Goal: Information Seeking & Learning: Learn about a topic

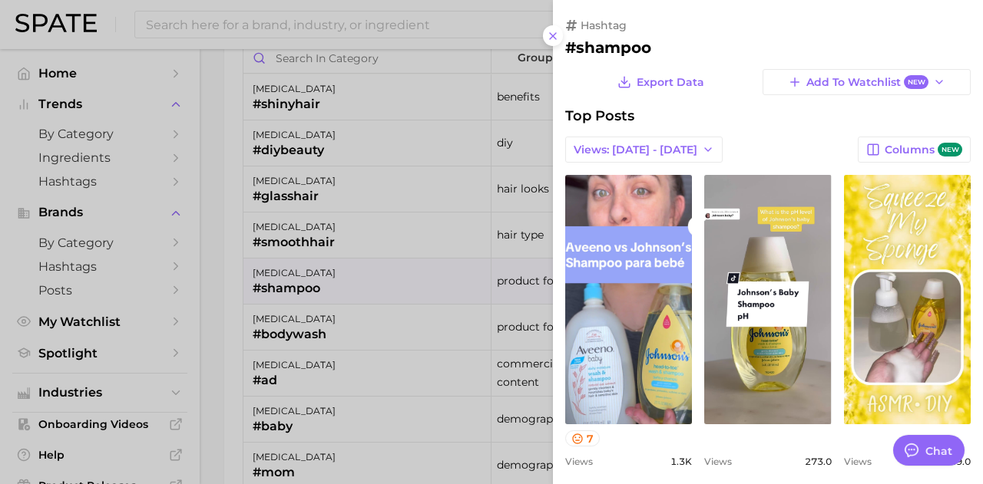
scroll to position [944, 0]
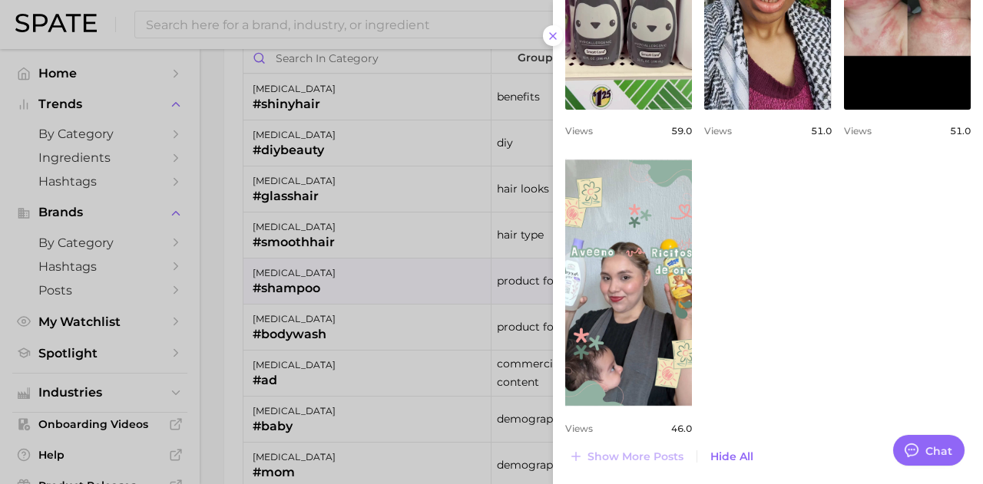
click at [97, 325] on div at bounding box center [491, 242] width 983 height 484
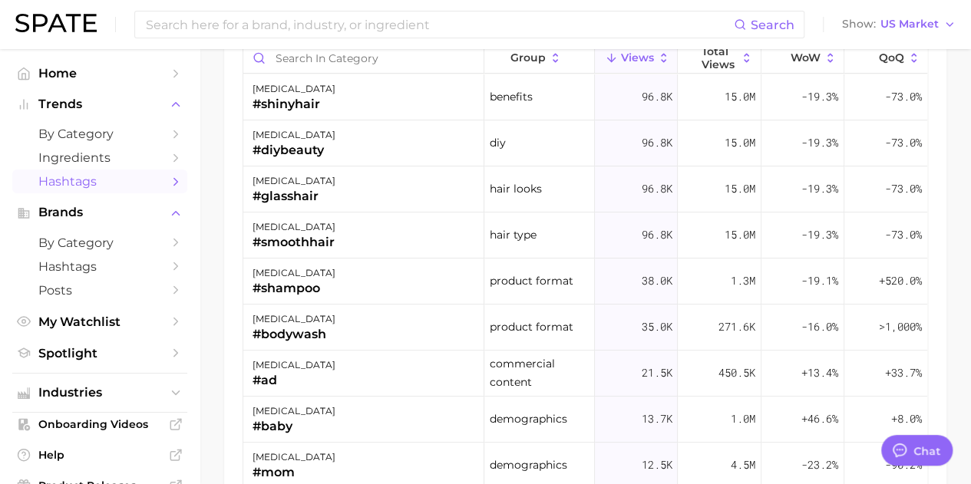
click at [93, 182] on span "Hashtags" at bounding box center [99, 181] width 123 height 15
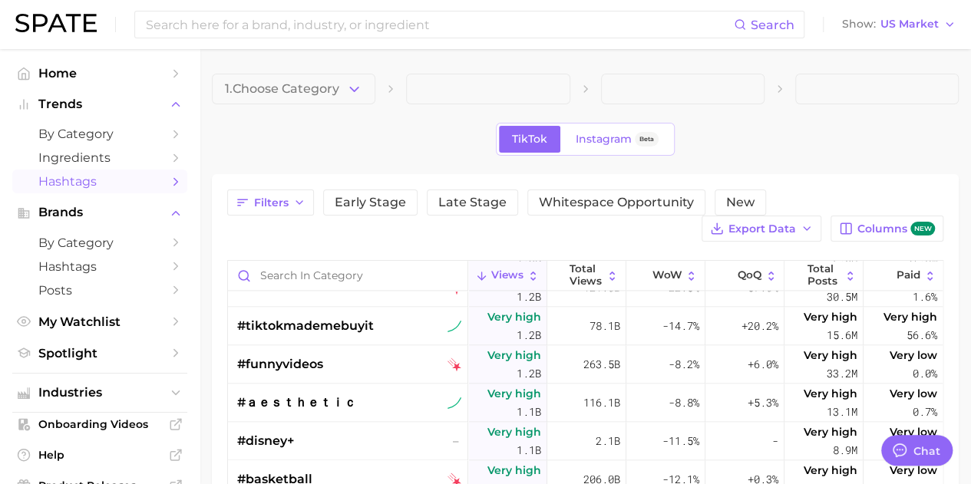
scroll to position [1152, 0]
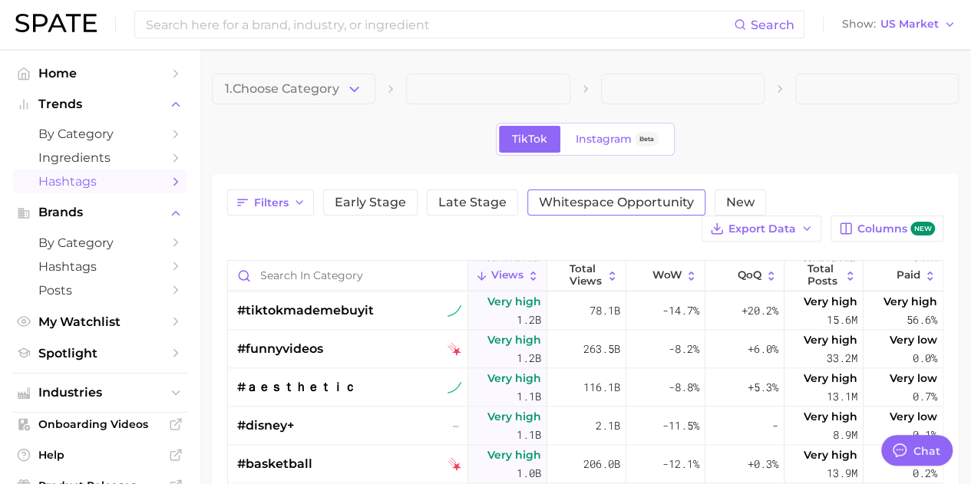
click at [595, 197] on span "Whitespace Opportunity" at bounding box center [616, 203] width 155 height 12
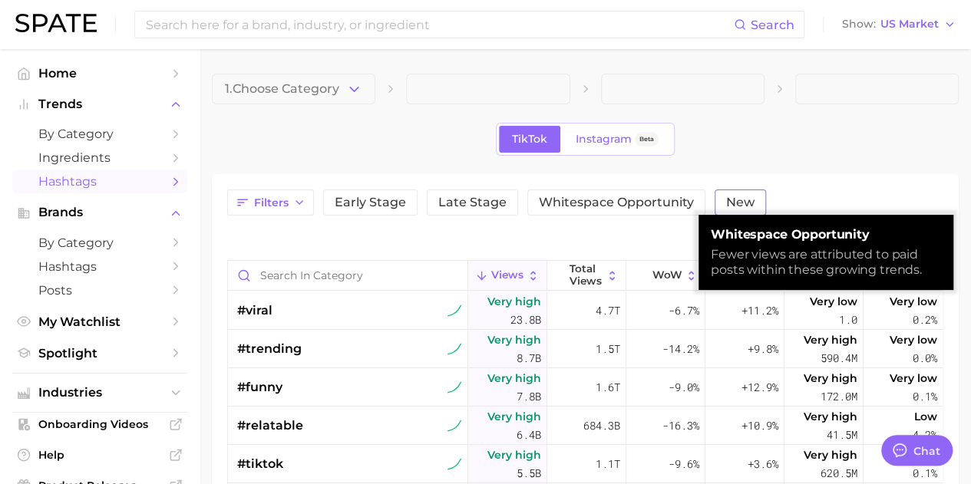
click at [726, 197] on span "New" at bounding box center [740, 203] width 28 height 12
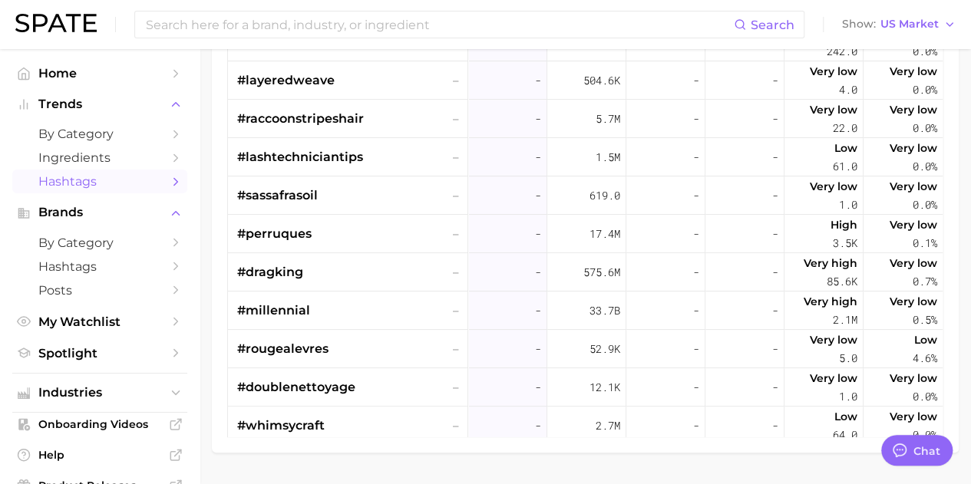
scroll to position [314, 0]
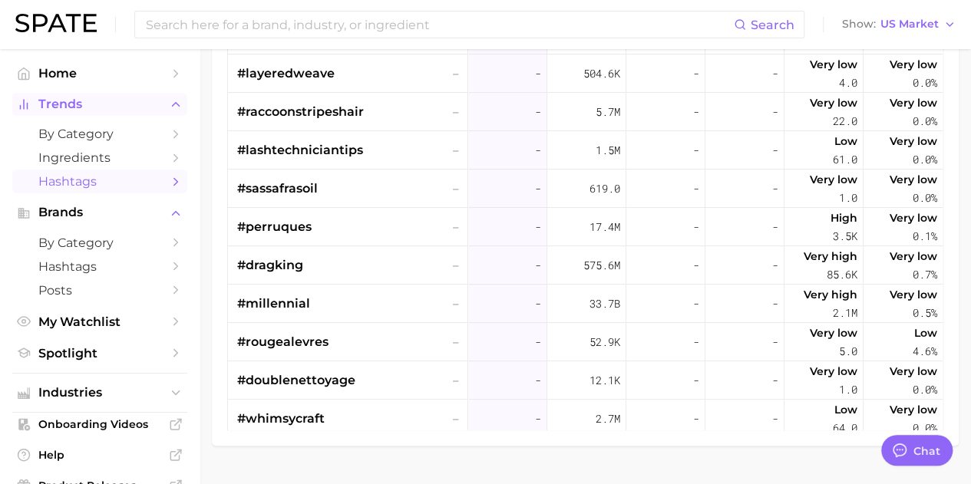
click at [51, 98] on span "Trends" at bounding box center [99, 104] width 123 height 14
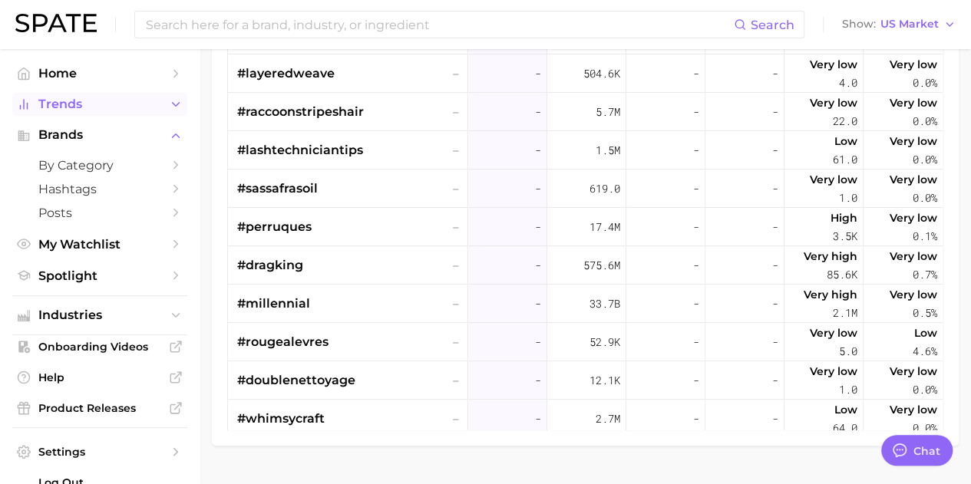
click at [51, 98] on span "Trends" at bounding box center [99, 104] width 123 height 14
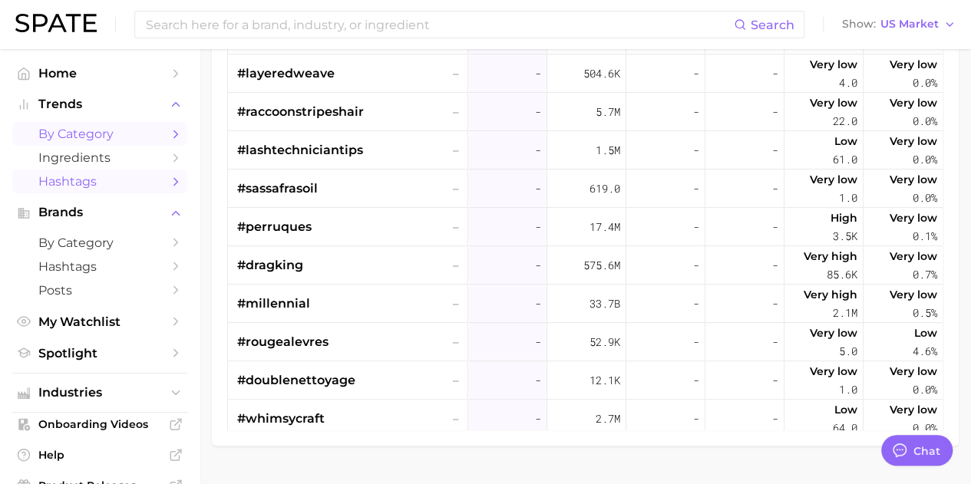
click at [64, 133] on span "by Category" at bounding box center [99, 134] width 123 height 15
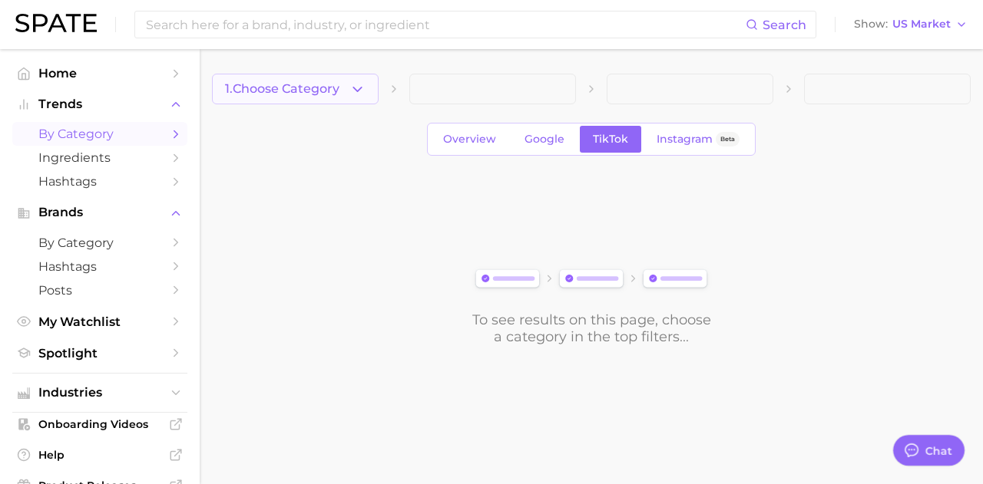
click at [359, 88] on icon "button" at bounding box center [357, 89] width 16 height 16
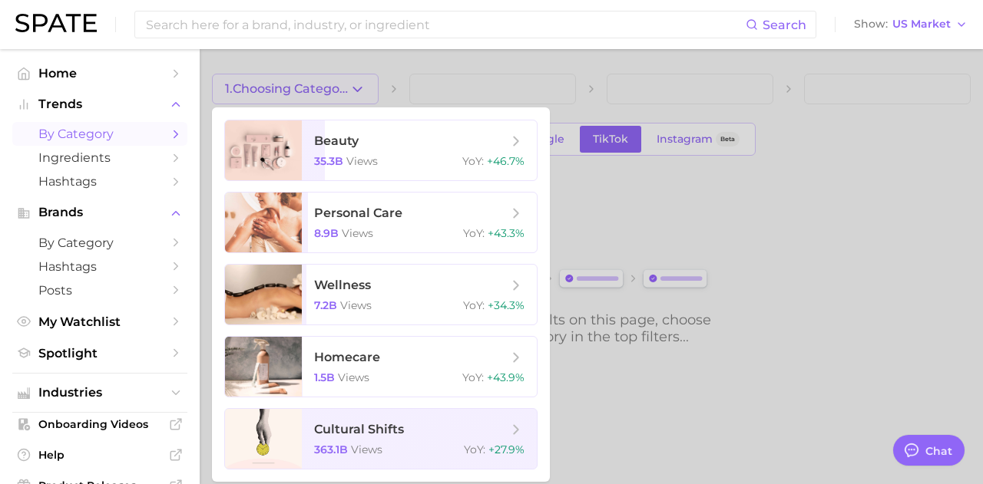
click at [356, 87] on div at bounding box center [491, 242] width 983 height 484
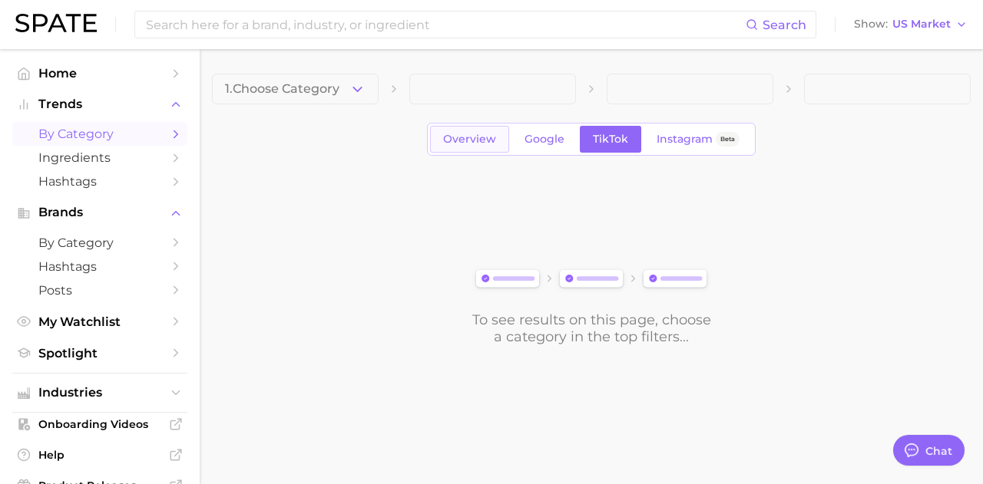
click at [488, 142] on span "Overview" at bounding box center [469, 139] width 53 height 13
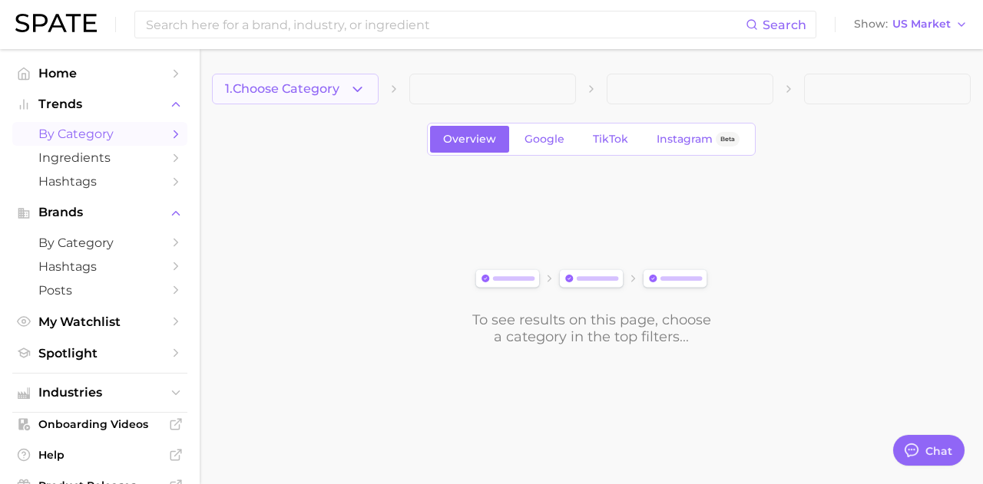
click at [357, 84] on icon "button" at bounding box center [357, 89] width 16 height 16
click at [357, 104] on div at bounding box center [295, 104] width 167 height 0
click at [357, 84] on icon "button" at bounding box center [357, 89] width 16 height 16
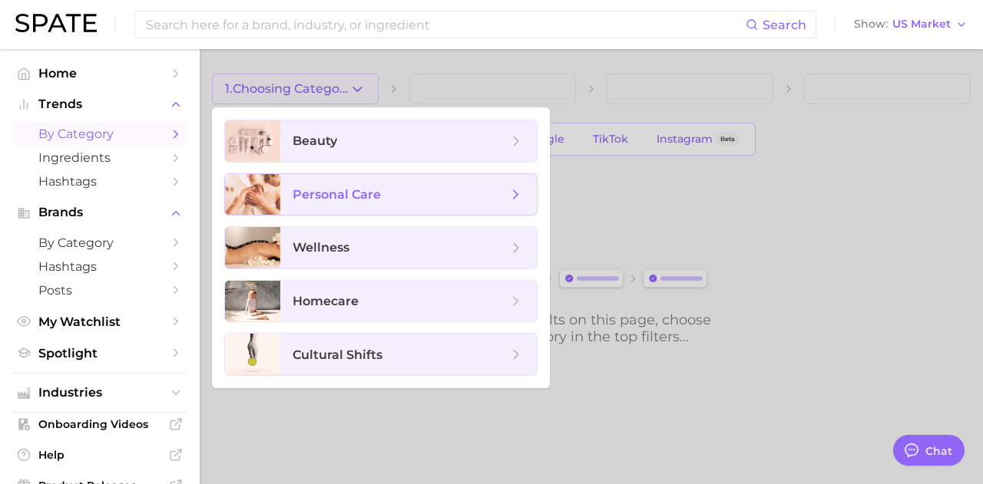
click at [353, 194] on span "personal care" at bounding box center [336, 194] width 88 height 15
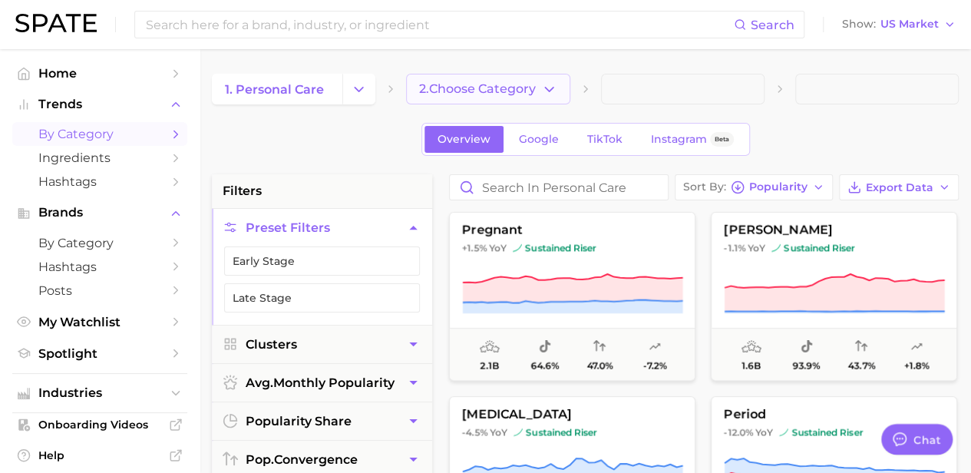
click at [536, 90] on span "2. Choose Category" at bounding box center [477, 89] width 117 height 14
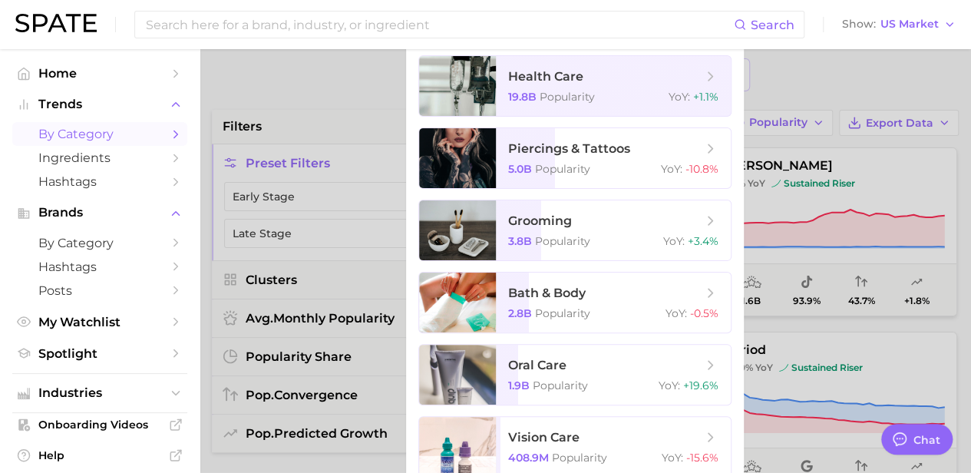
scroll to position [230, 0]
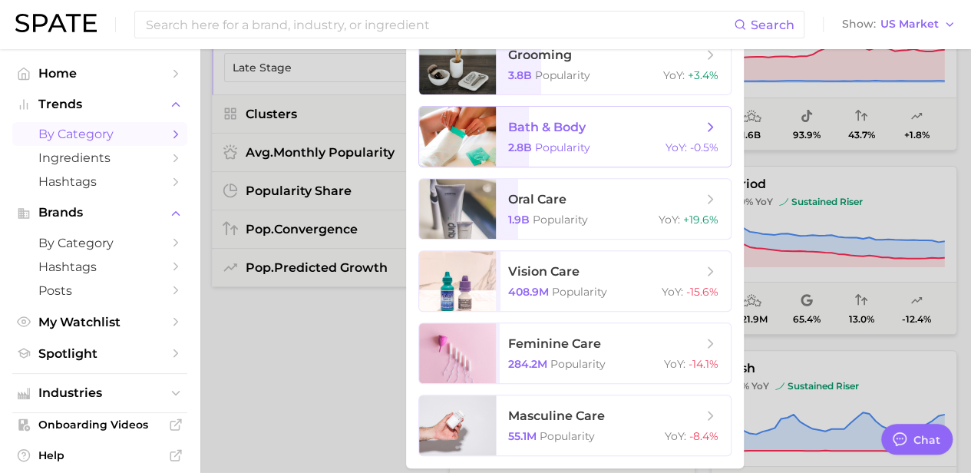
click at [564, 130] on span "bath & body" at bounding box center [547, 127] width 78 height 15
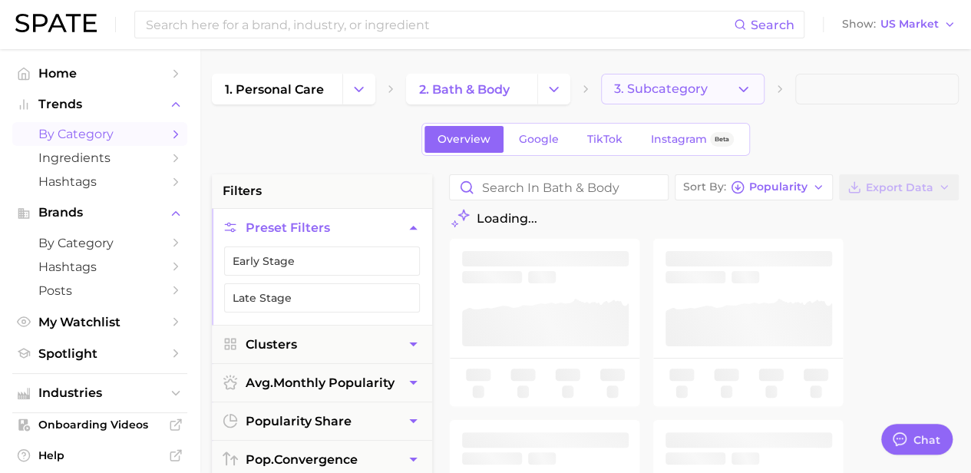
click at [651, 90] on span "3. Subcategory" at bounding box center [661, 89] width 94 height 14
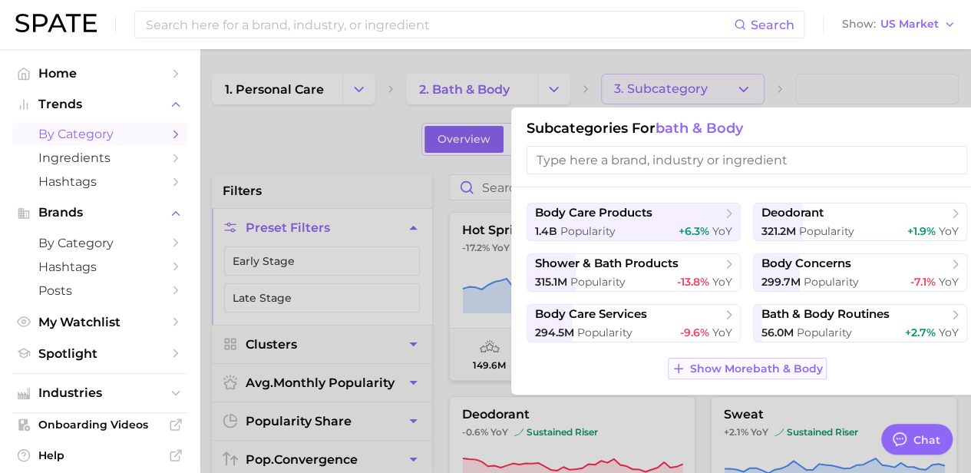
click at [778, 375] on button "Show More bath & body" at bounding box center [747, 368] width 159 height 21
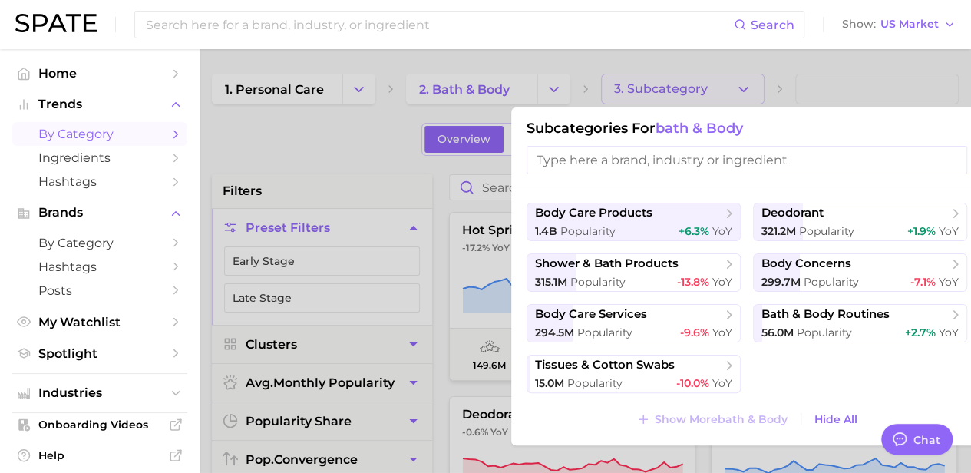
click at [484, 82] on div at bounding box center [485, 236] width 971 height 473
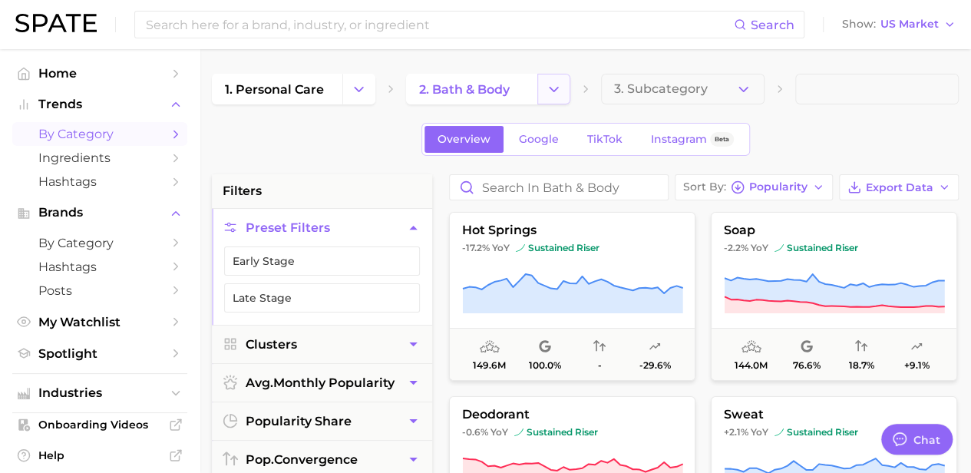
click at [550, 86] on icon "Change Category" at bounding box center [554, 89] width 16 height 16
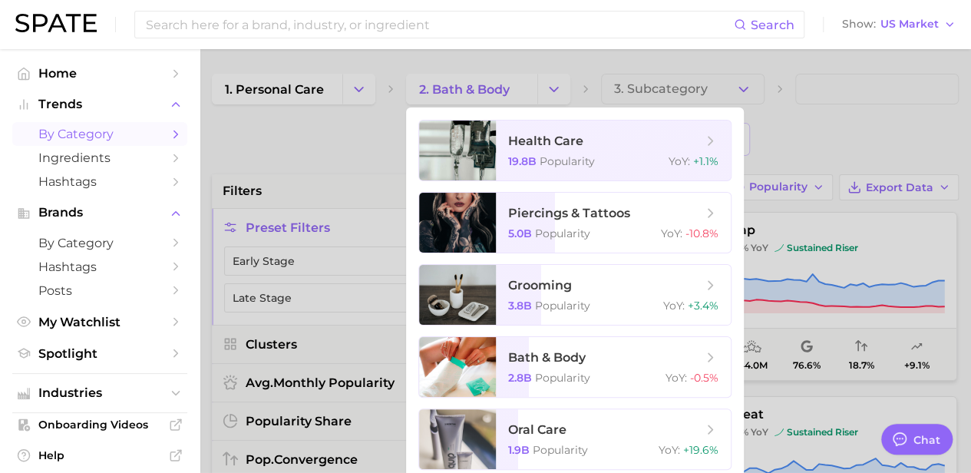
click at [364, 87] on div at bounding box center [485, 236] width 971 height 473
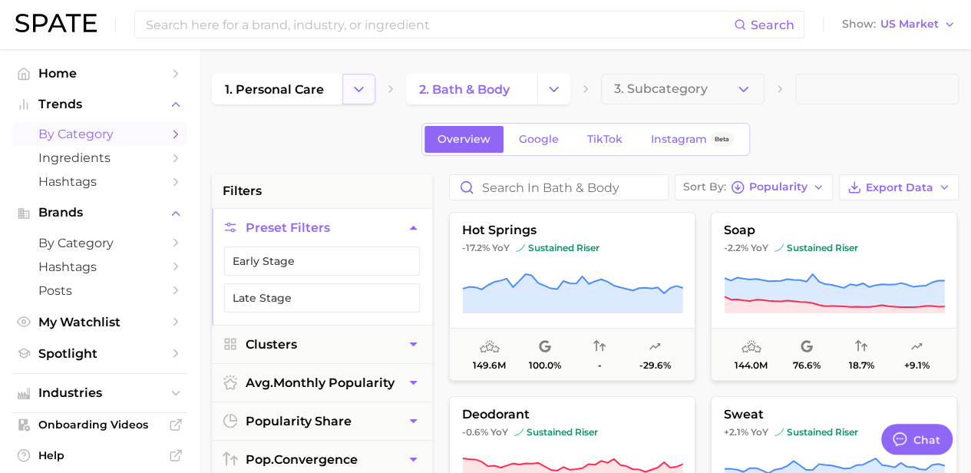
click at [354, 92] on icon "Change Category" at bounding box center [359, 89] width 16 height 16
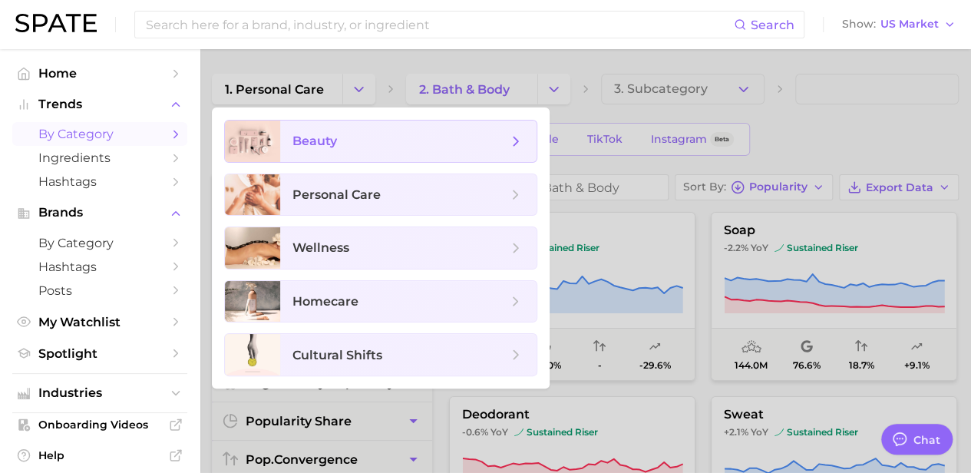
click at [330, 144] on span "beauty" at bounding box center [314, 141] width 45 height 15
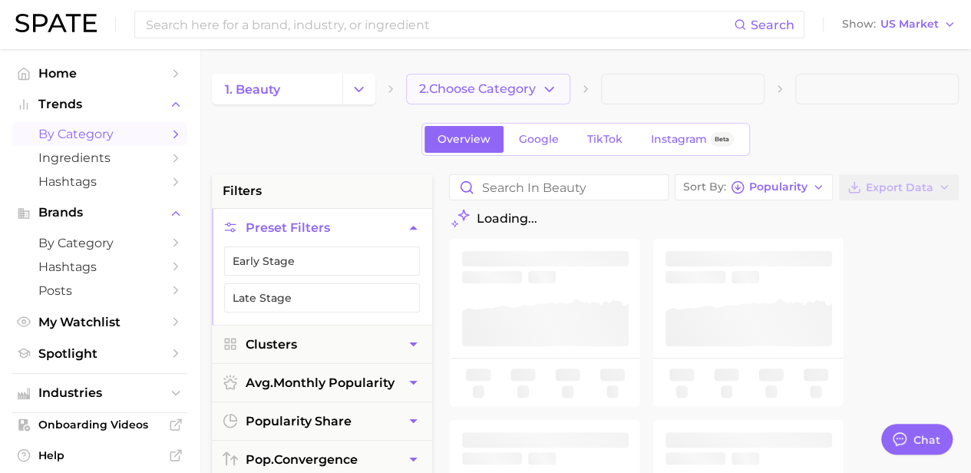
click at [493, 89] on span "2. Choose Category" at bounding box center [477, 89] width 117 height 14
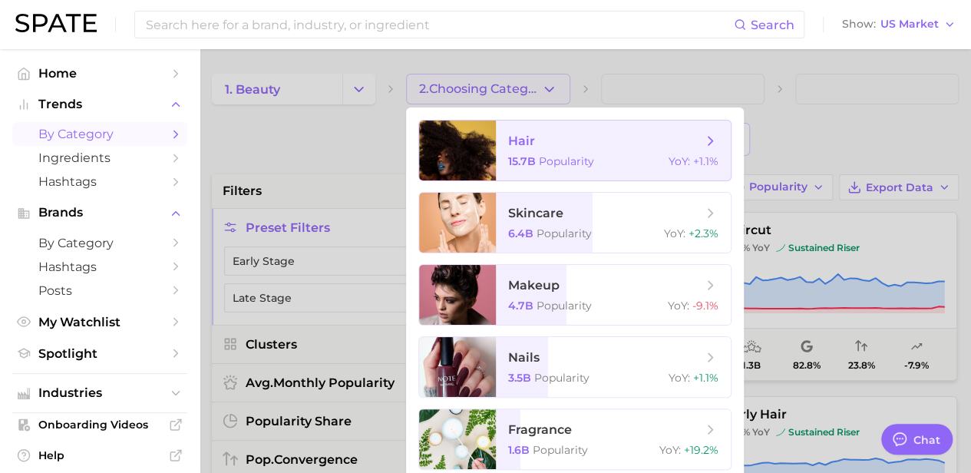
click at [572, 169] on span "hair 15.7b Popularity YoY : +1.1%" at bounding box center [613, 151] width 235 height 60
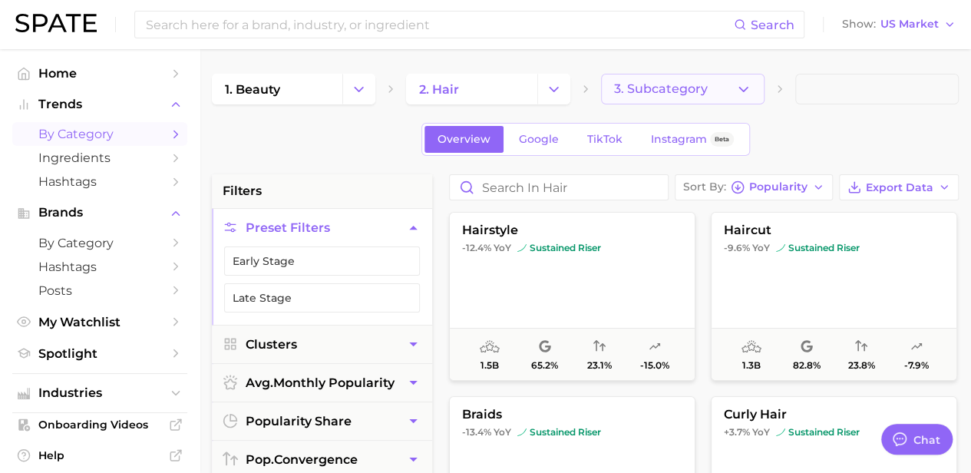
click at [755, 87] on button "3. Subcategory" at bounding box center [683, 89] width 164 height 31
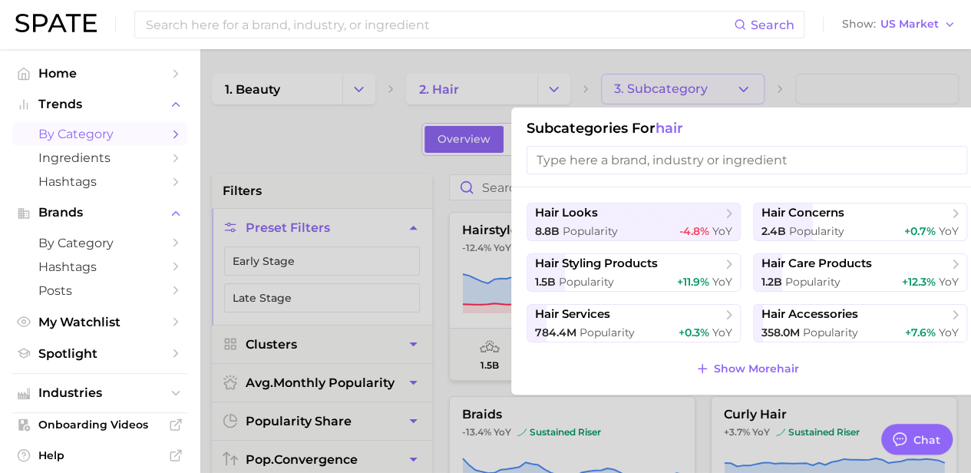
click at [741, 356] on div "hair looks 8.8b Popularity -4.8% YoY hair concerns 2.4b Popularity +0.7% YoY ha…" at bounding box center [746, 290] width 471 height 207
click at [732, 368] on span "Show More hair" at bounding box center [756, 368] width 85 height 13
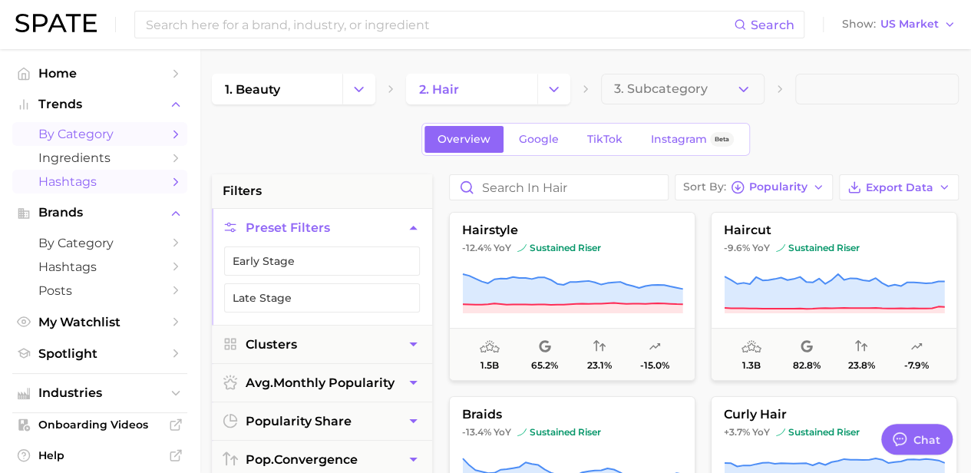
click at [71, 188] on span "Hashtags" at bounding box center [99, 181] width 123 height 15
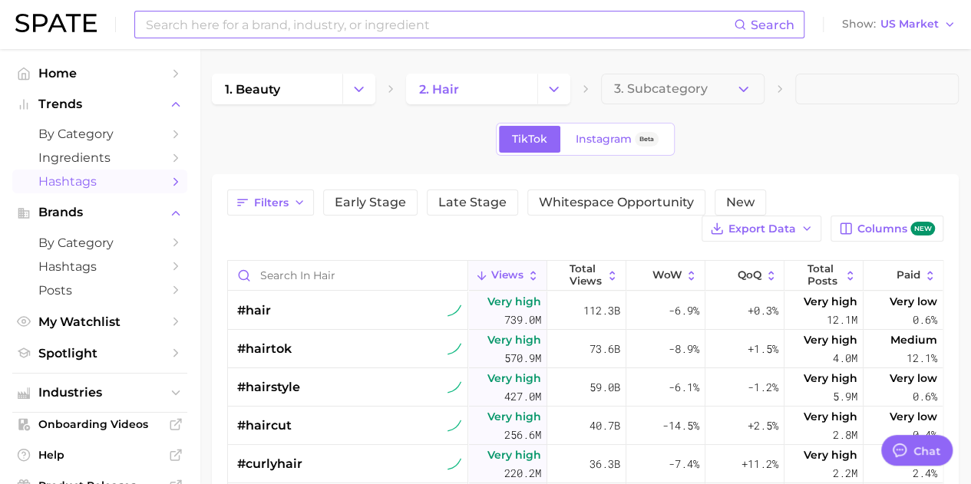
click at [461, 28] on input at bounding box center [439, 25] width 590 height 26
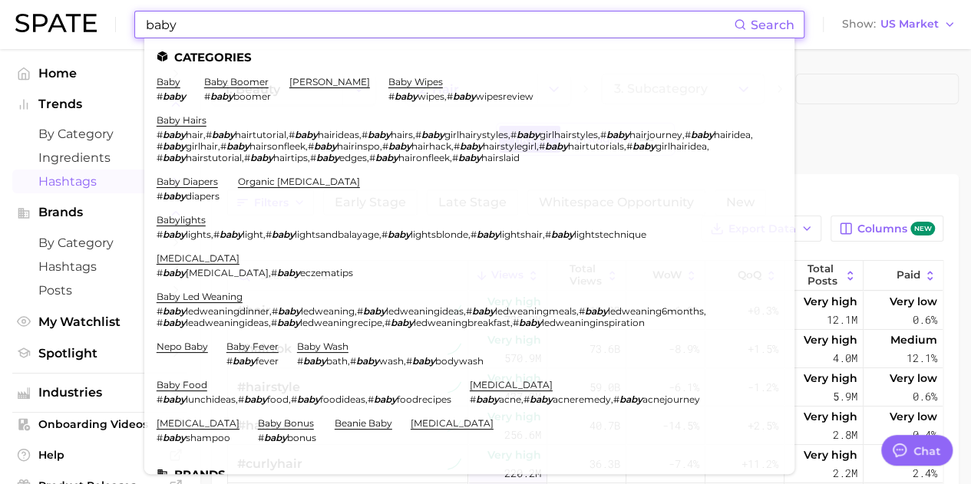
type input "baby"
click at [210, 183] on link "baby diapers" at bounding box center [187, 182] width 61 height 12
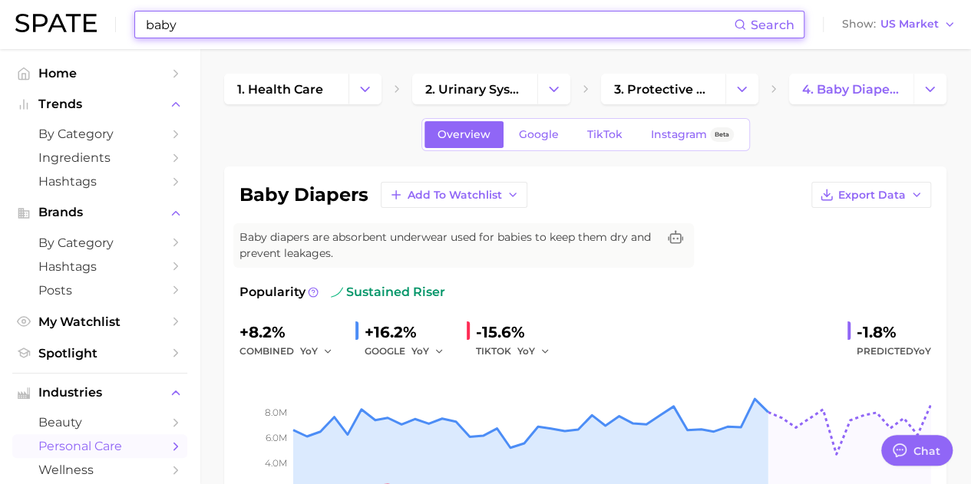
click at [189, 22] on input "baby" at bounding box center [439, 25] width 590 height 26
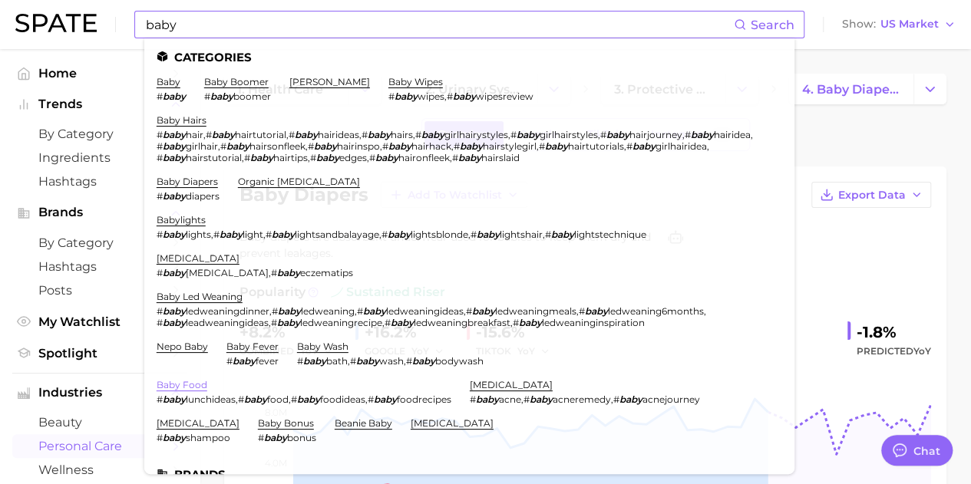
click at [189, 382] on link "baby food" at bounding box center [182, 385] width 51 height 12
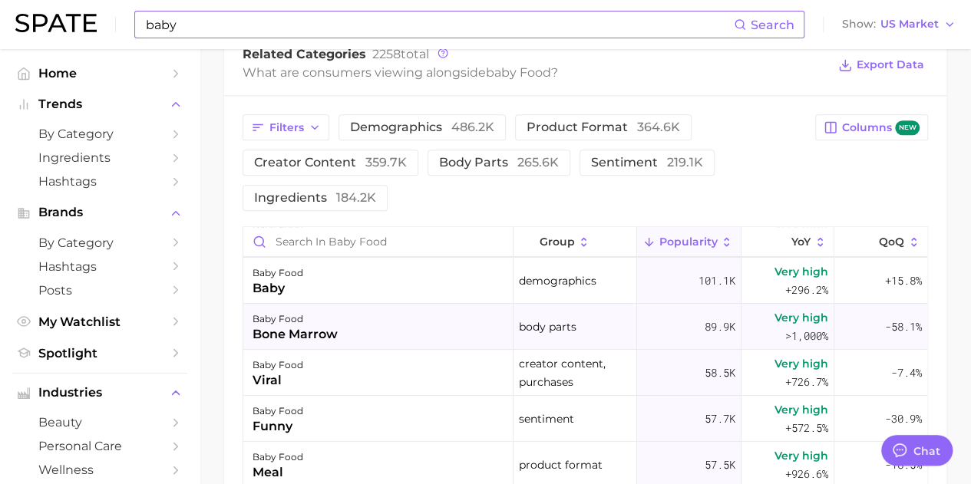
scroll to position [154, 0]
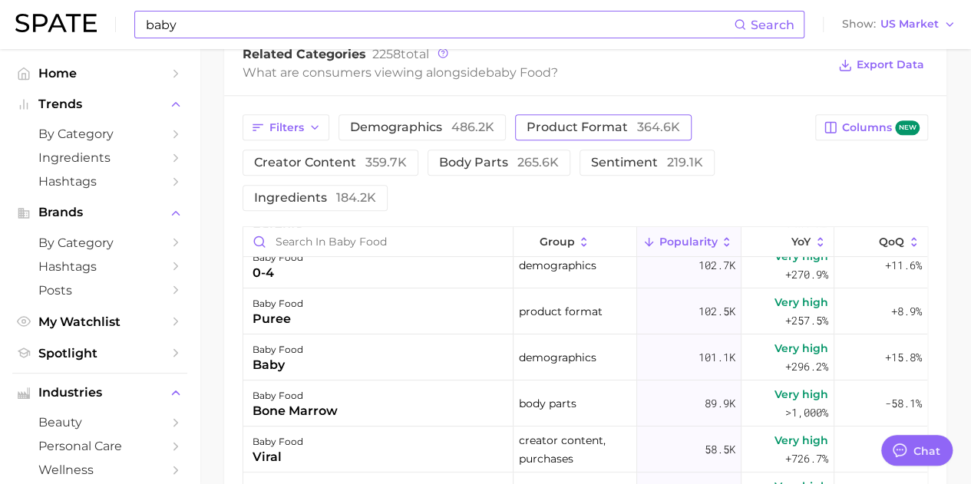
click at [596, 123] on span "product format 364.6k" at bounding box center [604, 127] width 154 height 12
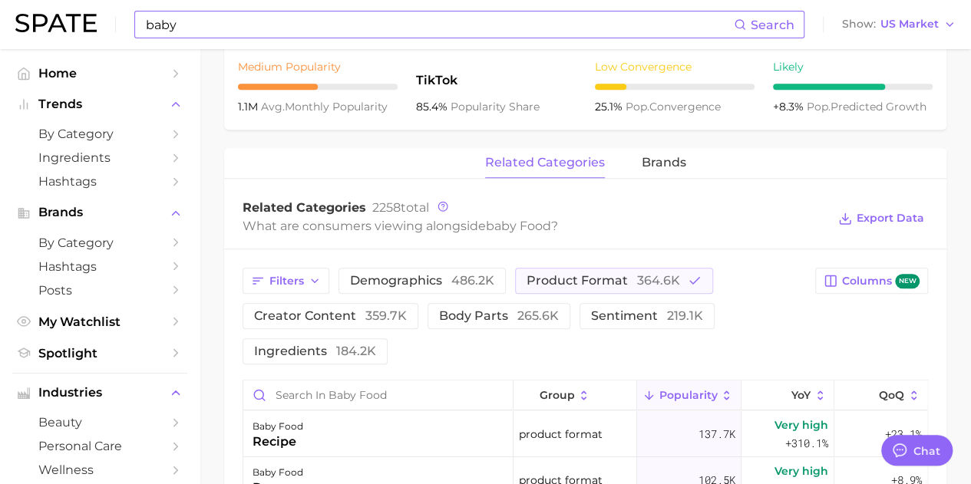
scroll to position [768, 0]
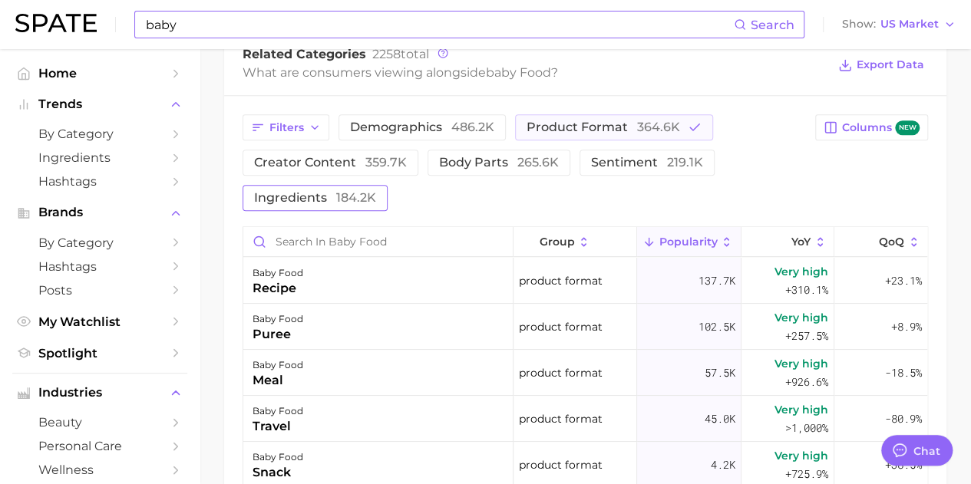
click at [310, 194] on span "ingredients 184.2k" at bounding box center [315, 198] width 122 height 12
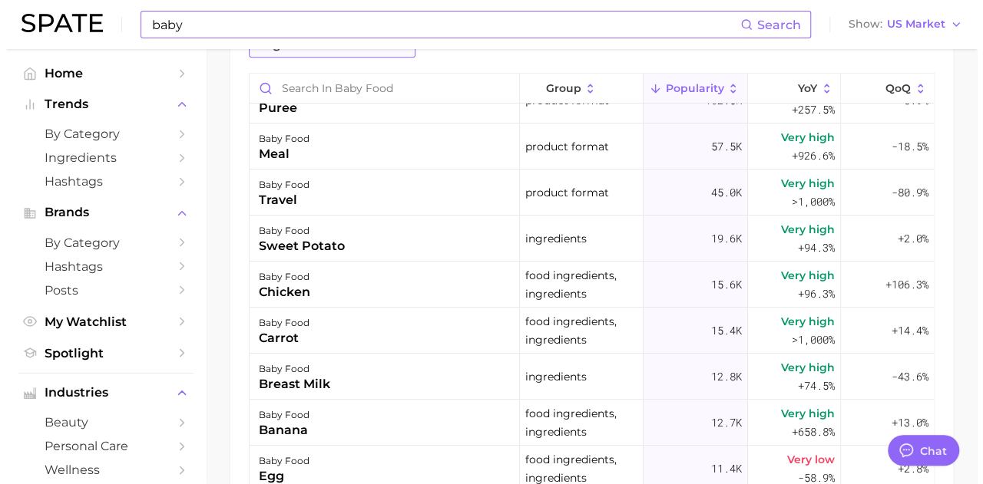
scroll to position [230, 0]
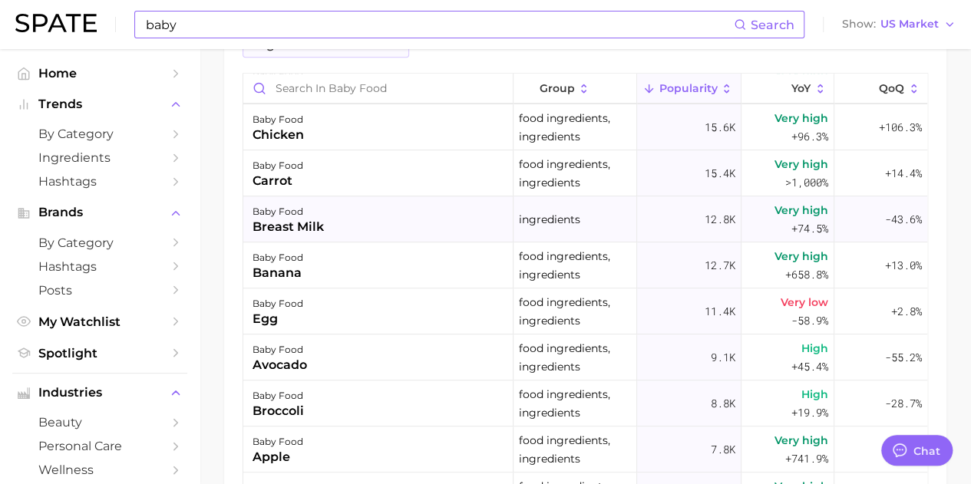
click at [309, 227] on div "breast milk" at bounding box center [288, 227] width 71 height 18
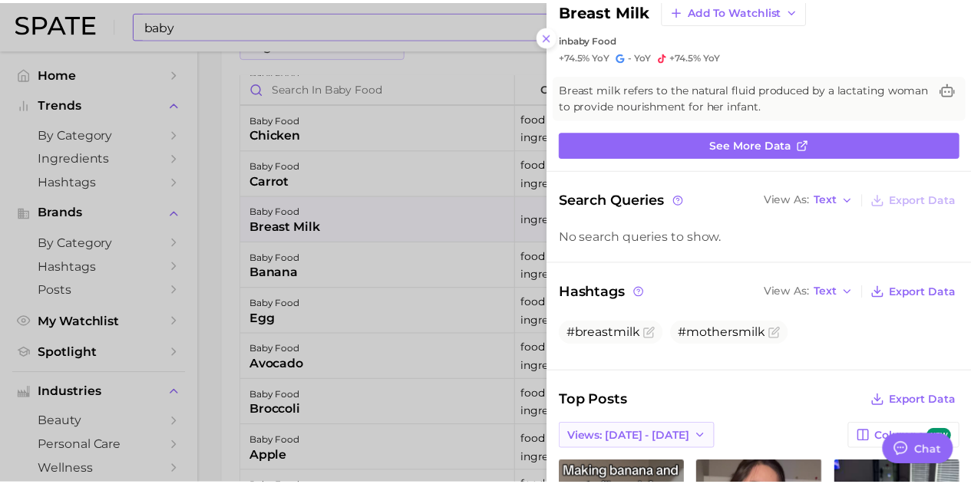
scroll to position [0, 0]
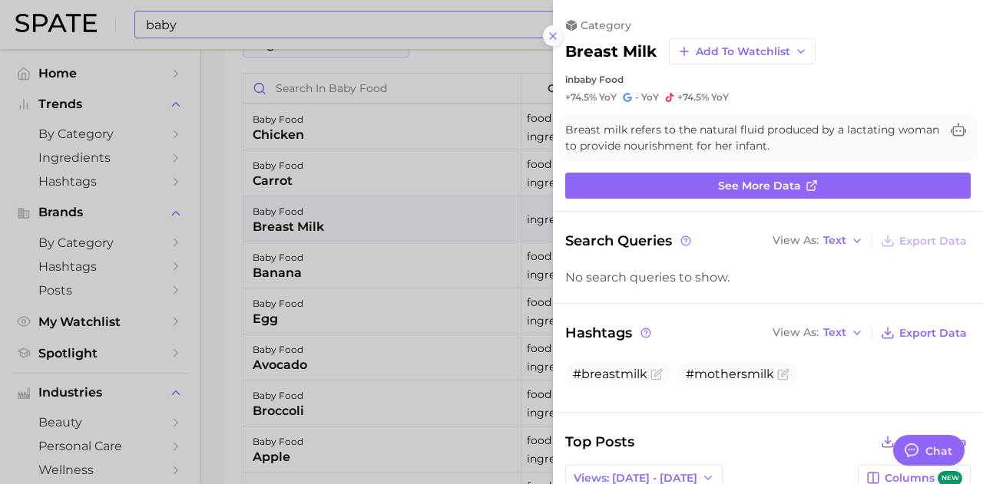
click at [557, 42] on button at bounding box center [553, 35] width 21 height 21
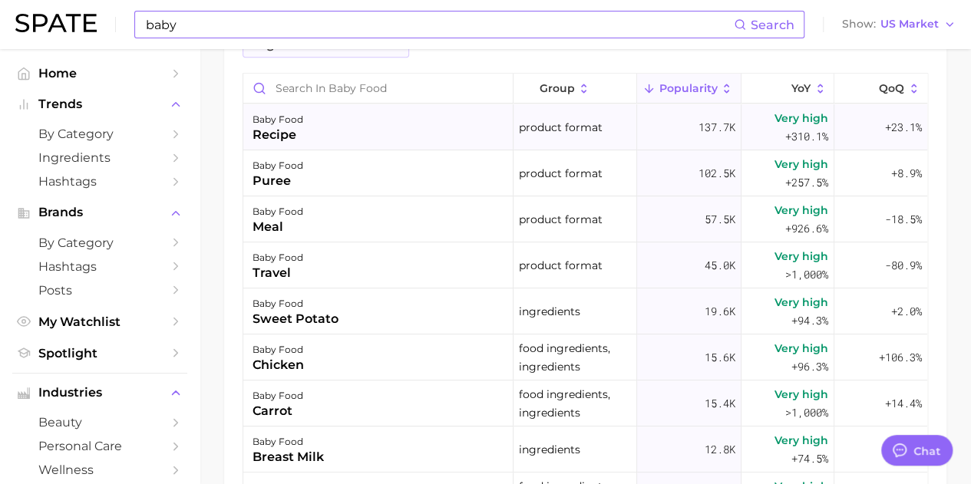
click at [276, 130] on div "recipe" at bounding box center [278, 135] width 51 height 18
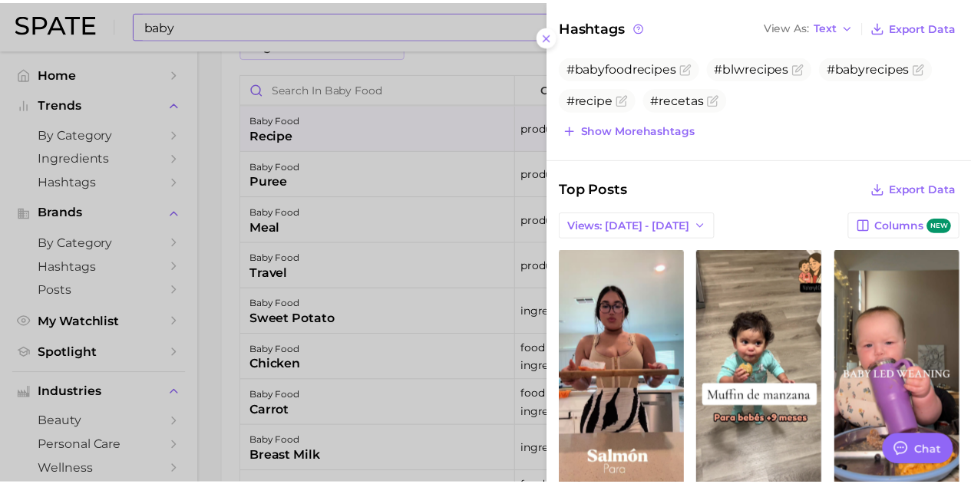
scroll to position [691, 0]
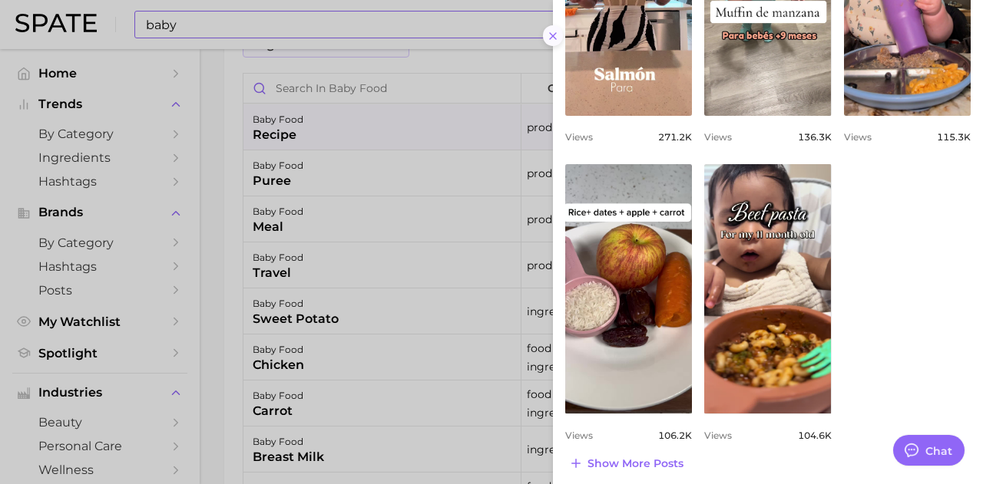
click at [559, 30] on button at bounding box center [553, 35] width 21 height 21
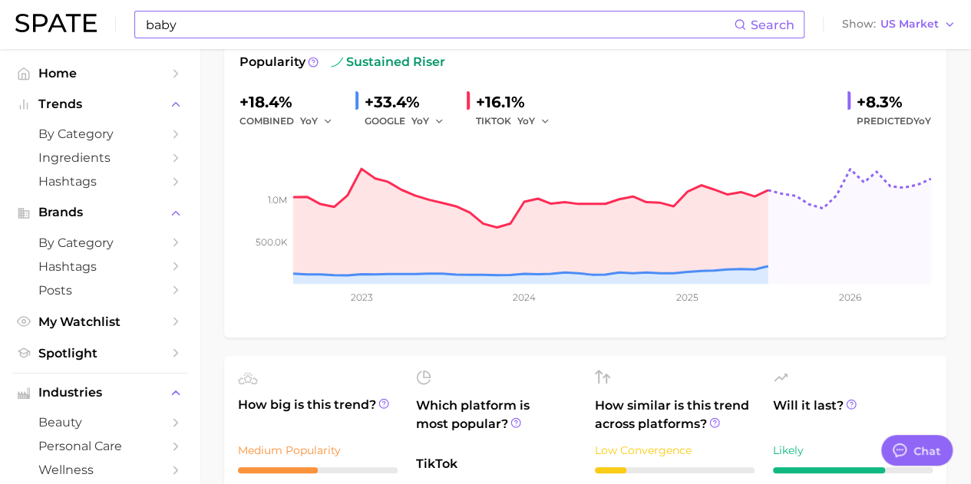
scroll to position [0, 0]
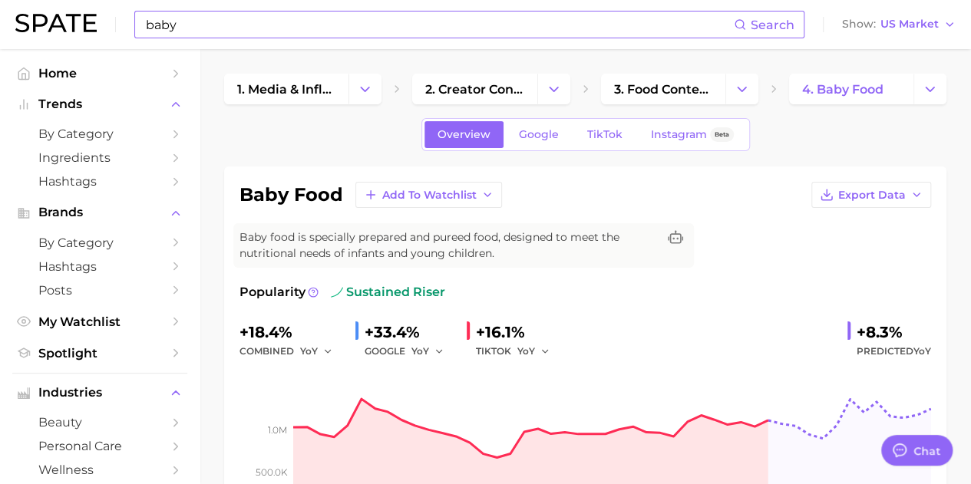
click at [203, 21] on input "baby" at bounding box center [439, 25] width 590 height 26
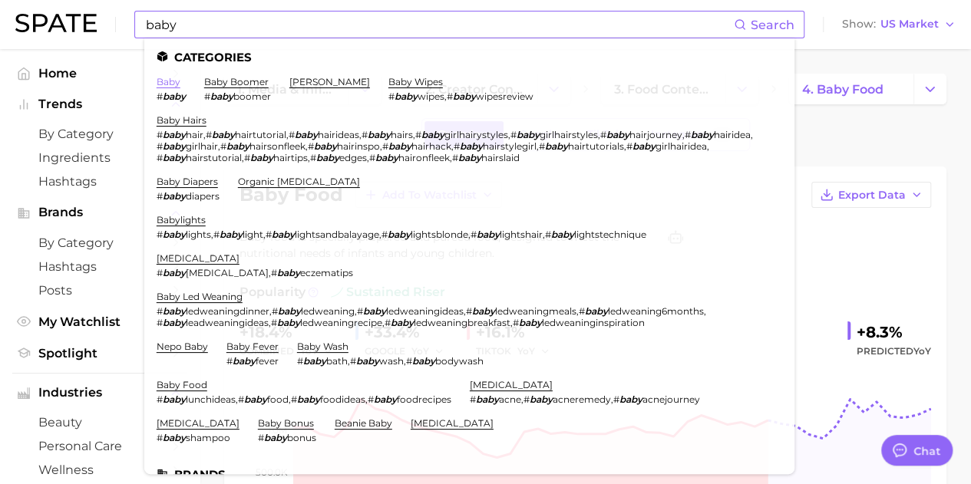
click at [170, 84] on link "baby" at bounding box center [169, 82] width 24 height 12
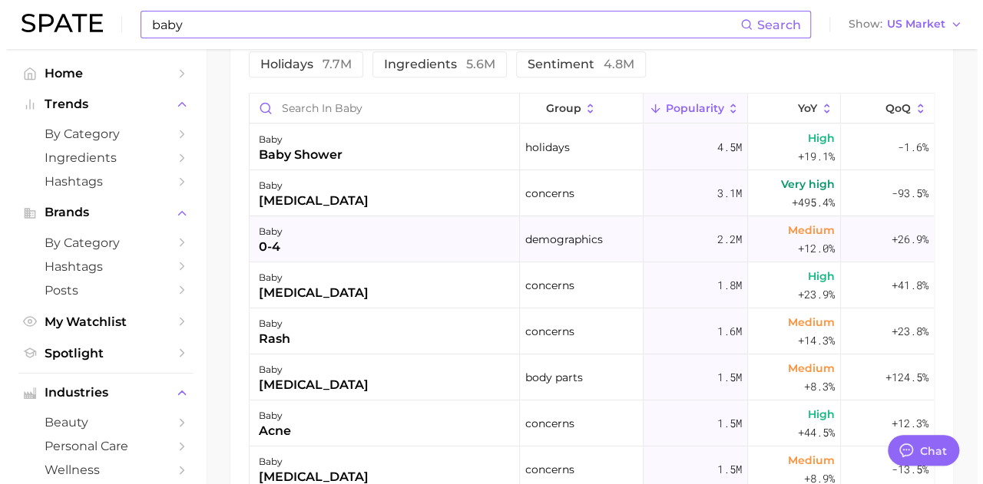
scroll to position [844, 0]
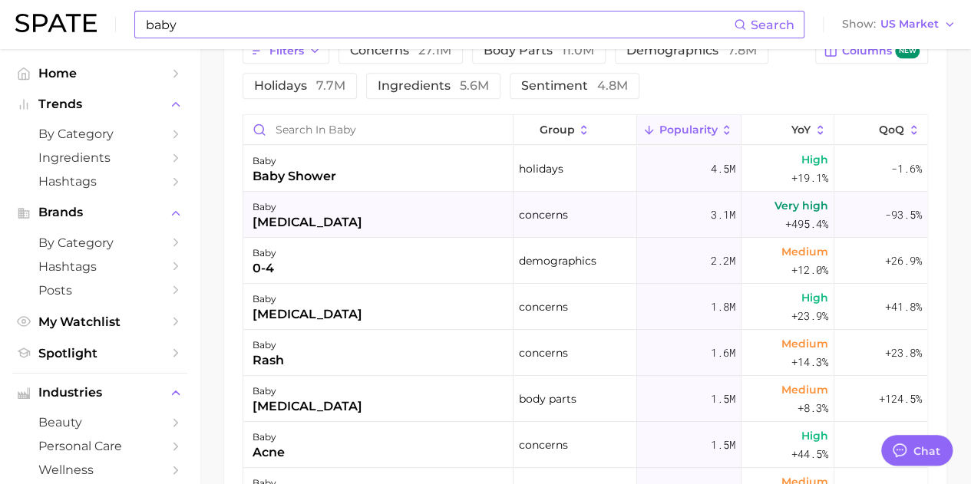
click at [352, 213] on div "baby [MEDICAL_DATA]" at bounding box center [378, 215] width 270 height 46
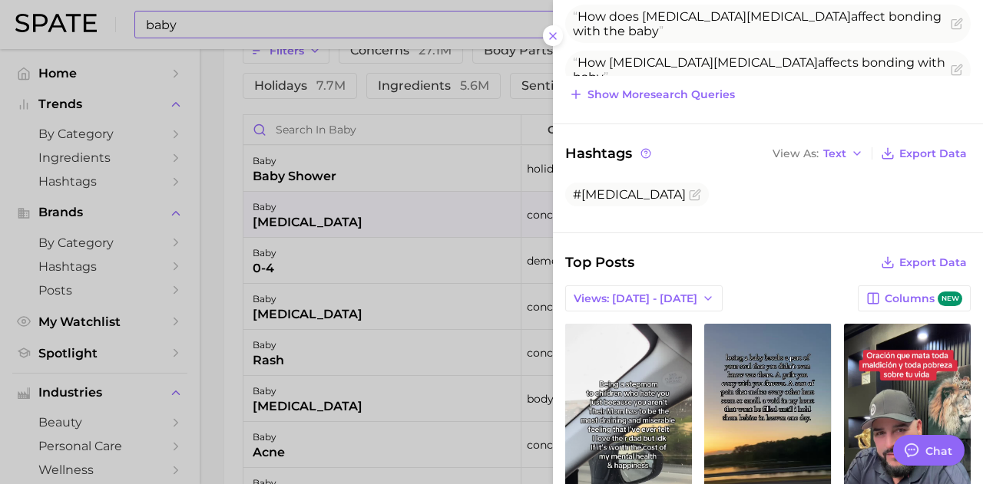
scroll to position [760, 0]
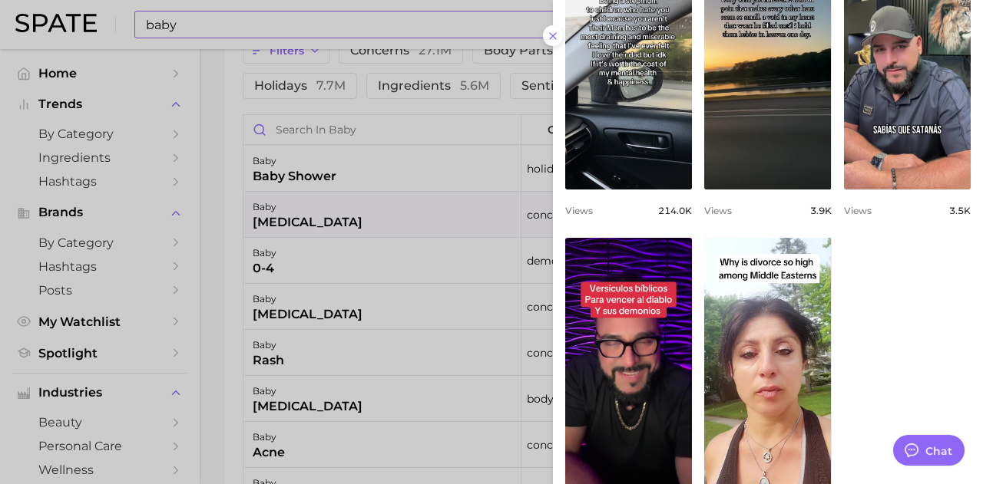
click at [292, 160] on div at bounding box center [491, 242] width 983 height 484
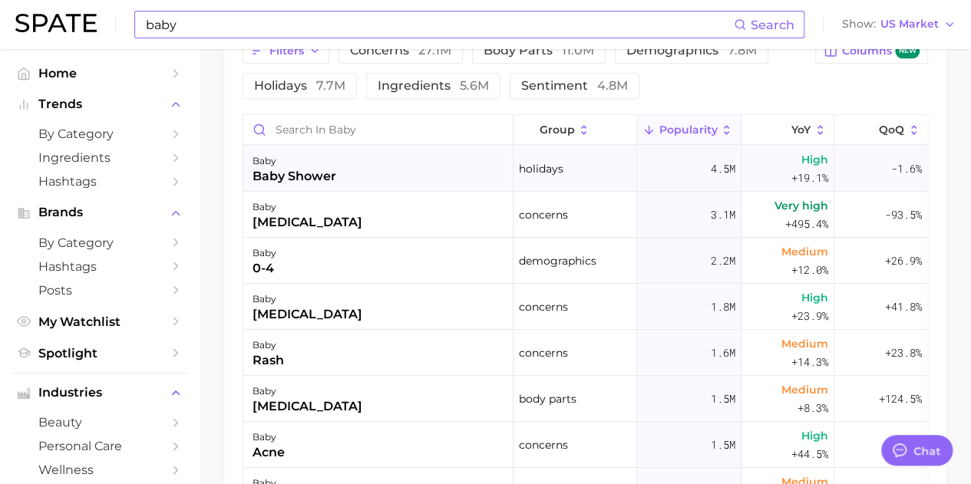
click at [306, 180] on div "baby shower" at bounding box center [295, 176] width 84 height 18
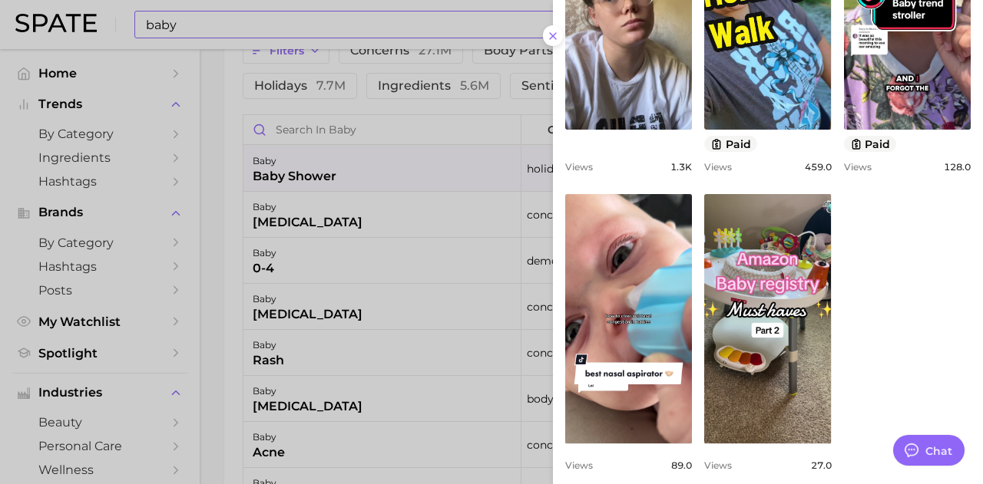
scroll to position [768, 0]
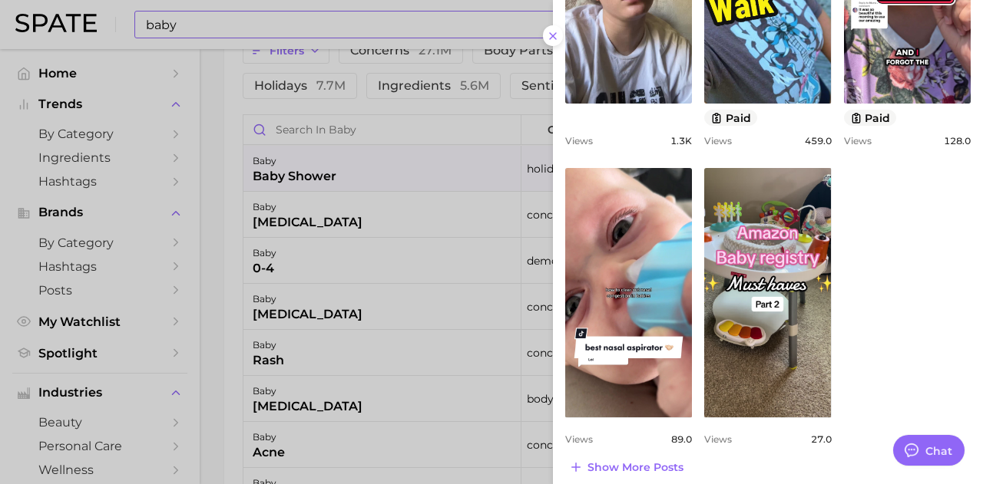
click at [320, 319] on div at bounding box center [491, 242] width 983 height 484
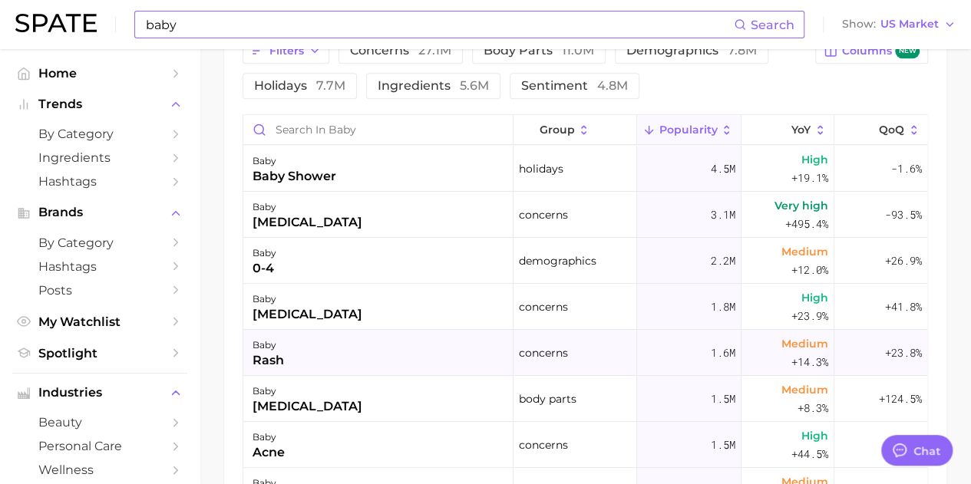
click at [299, 361] on div "baby rash" at bounding box center [378, 353] width 270 height 46
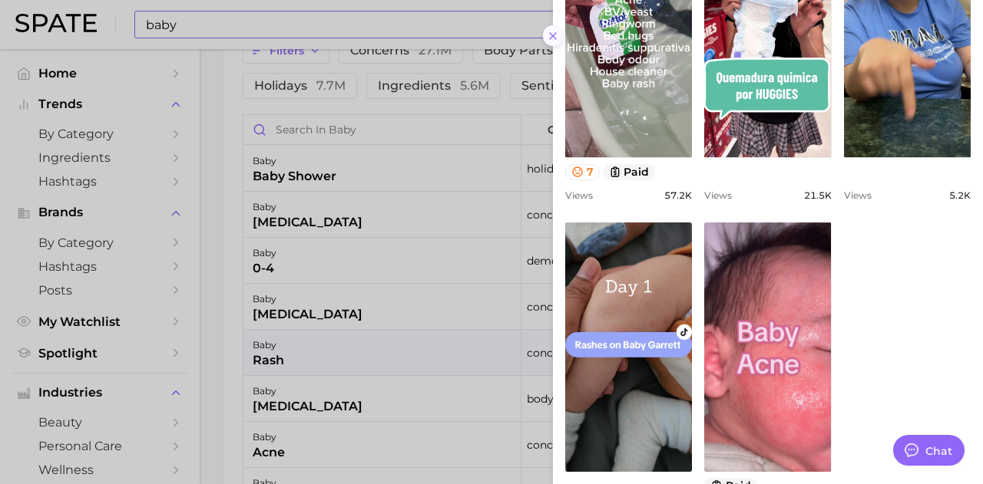
click at [550, 38] on icon at bounding box center [553, 36] width 12 height 12
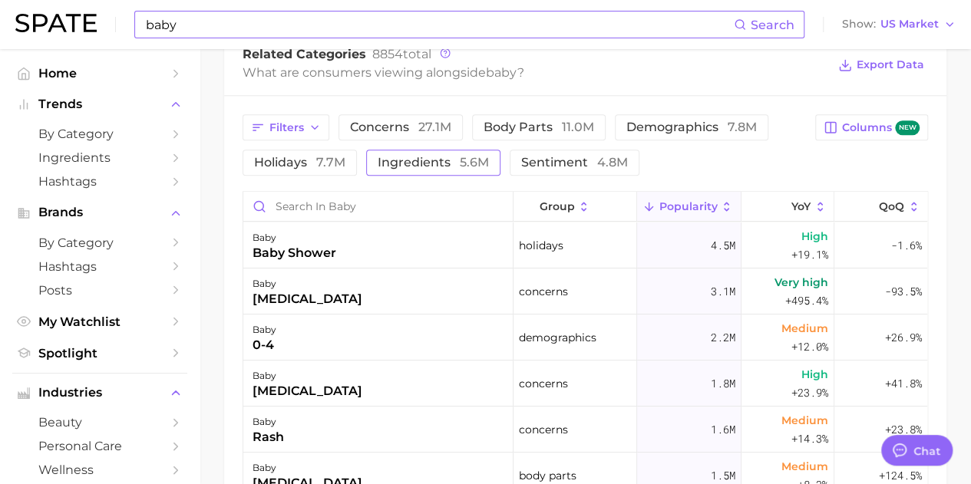
click at [414, 167] on span "ingredients 5.6m" at bounding box center [433, 163] width 111 height 12
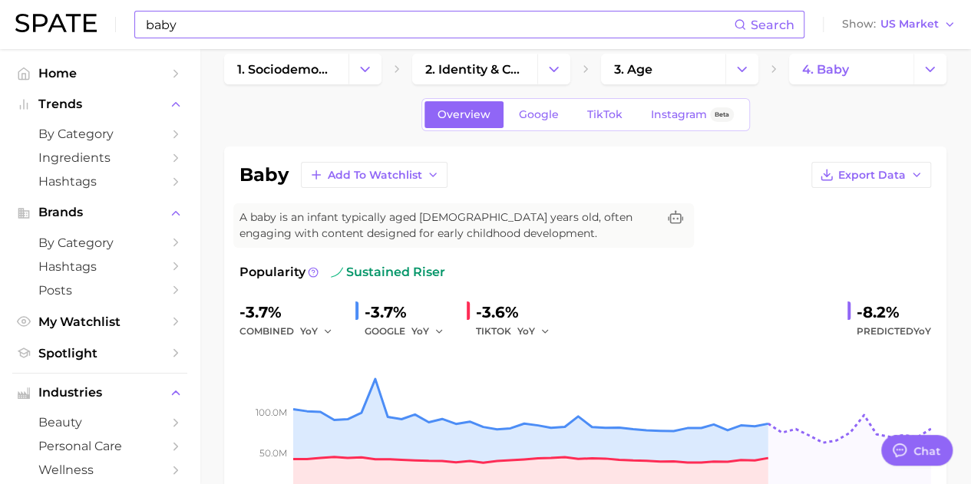
scroll to position [0, 0]
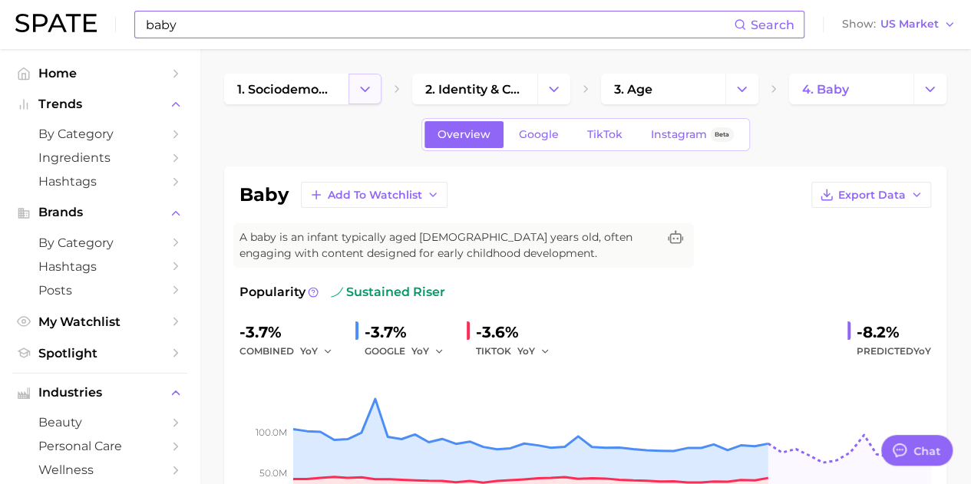
click at [362, 88] on polyline "Change Category" at bounding box center [366, 89] width 8 height 4
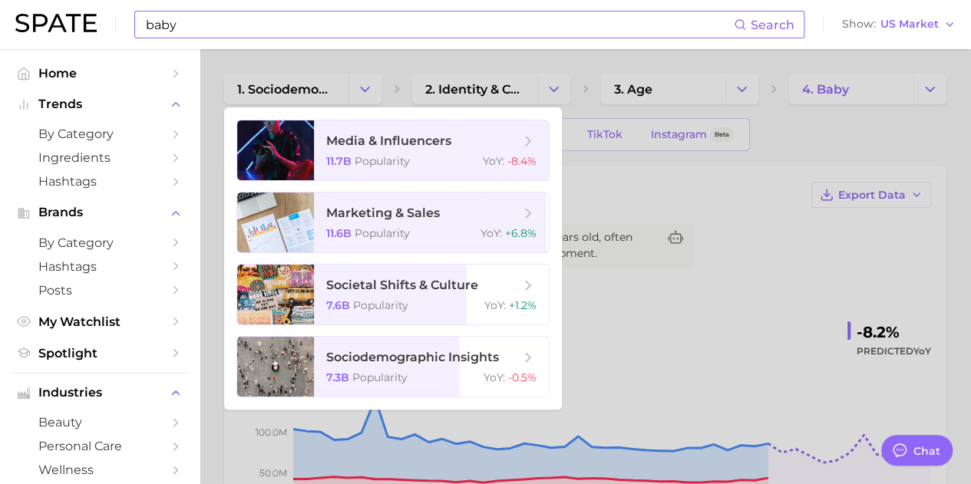
click at [355, 90] on div at bounding box center [485, 242] width 971 height 484
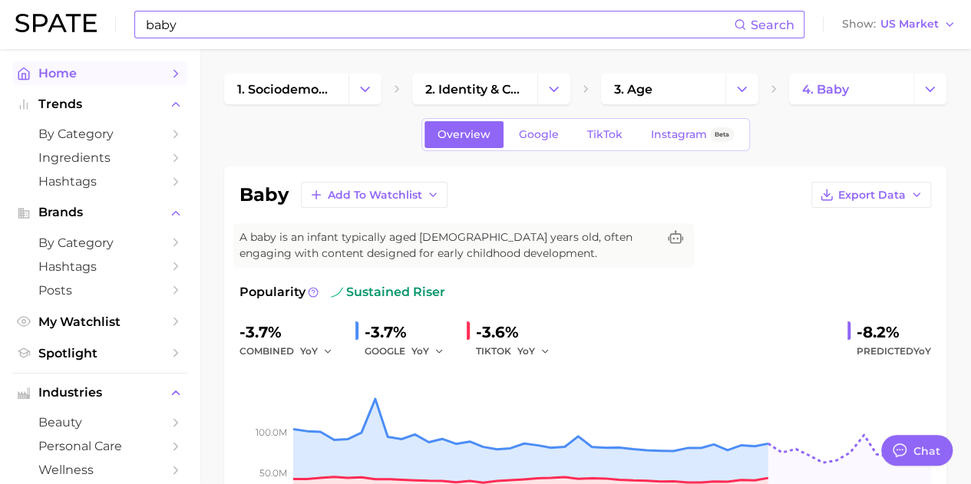
click at [57, 73] on span "Home" at bounding box center [99, 73] width 123 height 15
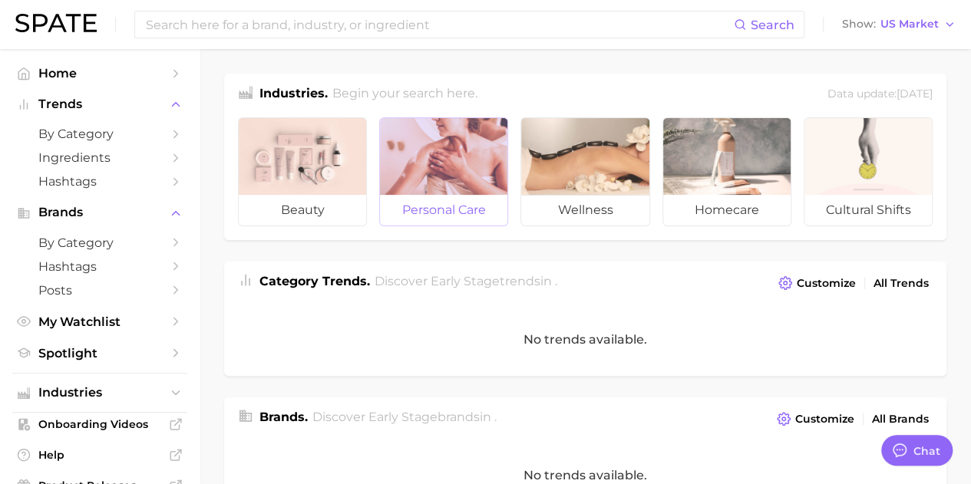
click at [475, 157] on div at bounding box center [443, 156] width 127 height 77
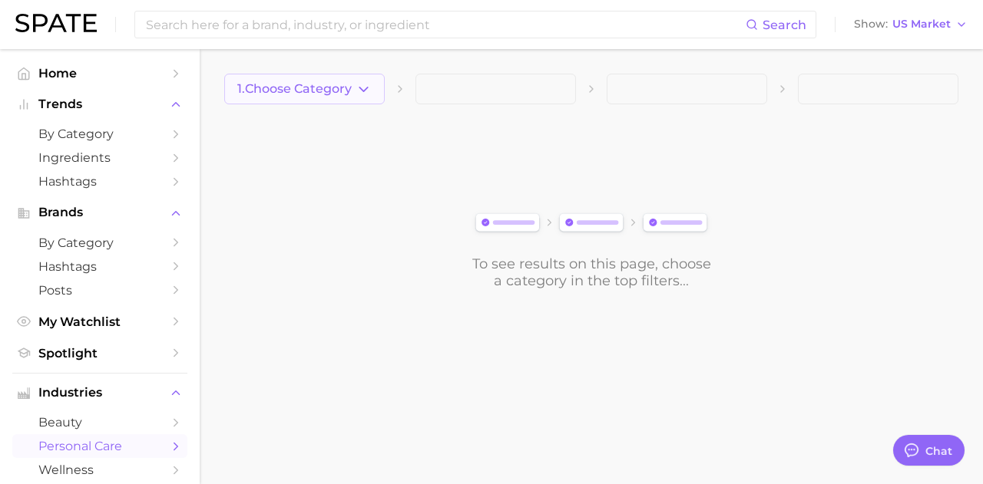
click at [349, 94] on span "1. Choose Category" at bounding box center [294, 89] width 114 height 14
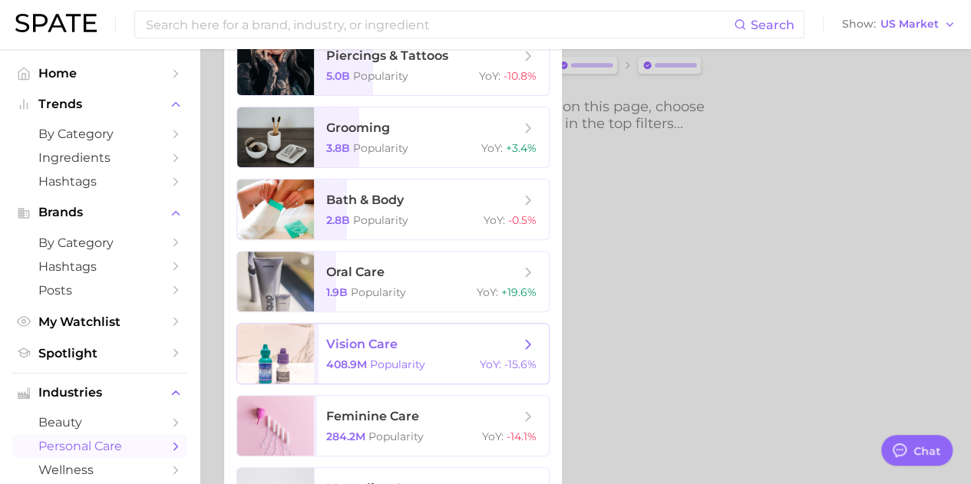
scroll to position [137, 0]
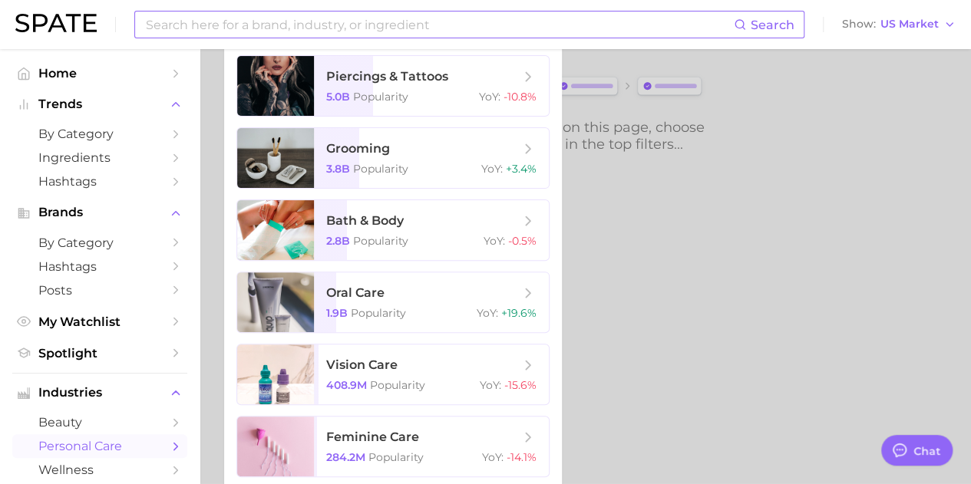
click at [245, 29] on input at bounding box center [439, 25] width 590 height 26
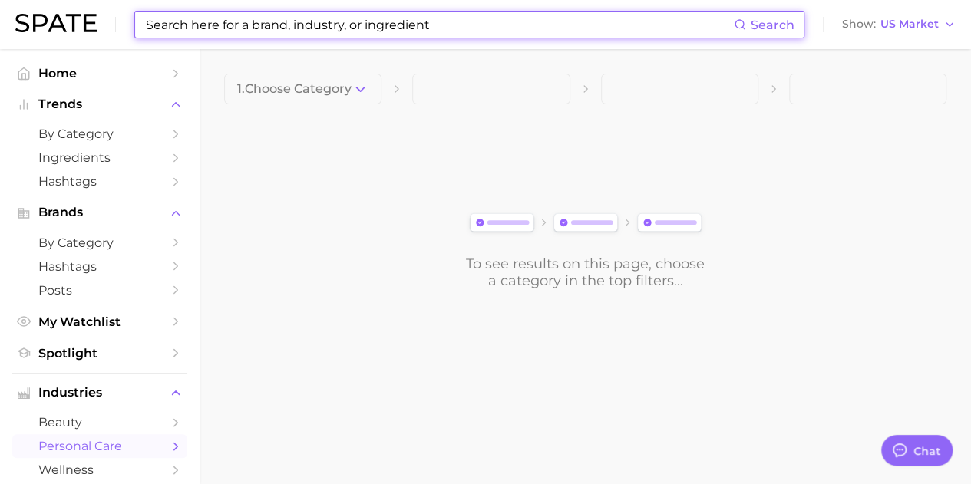
scroll to position [0, 0]
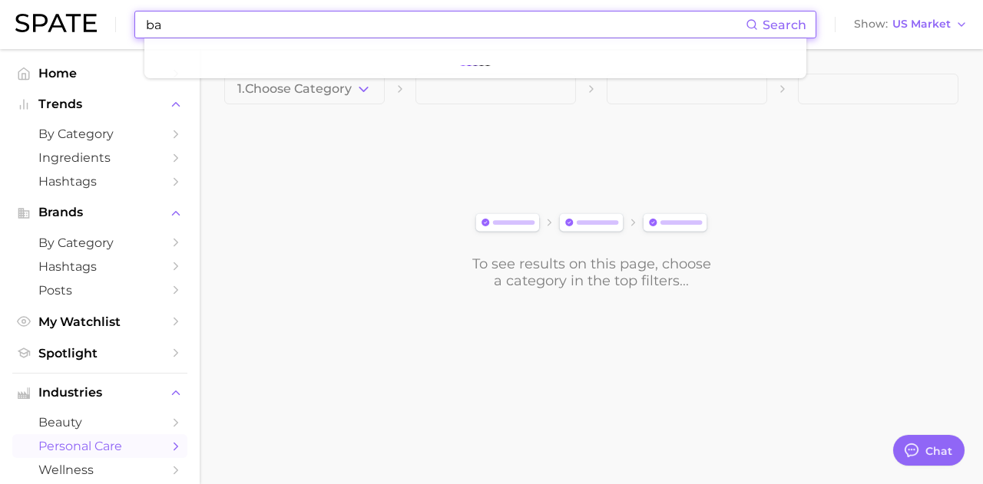
type input "b"
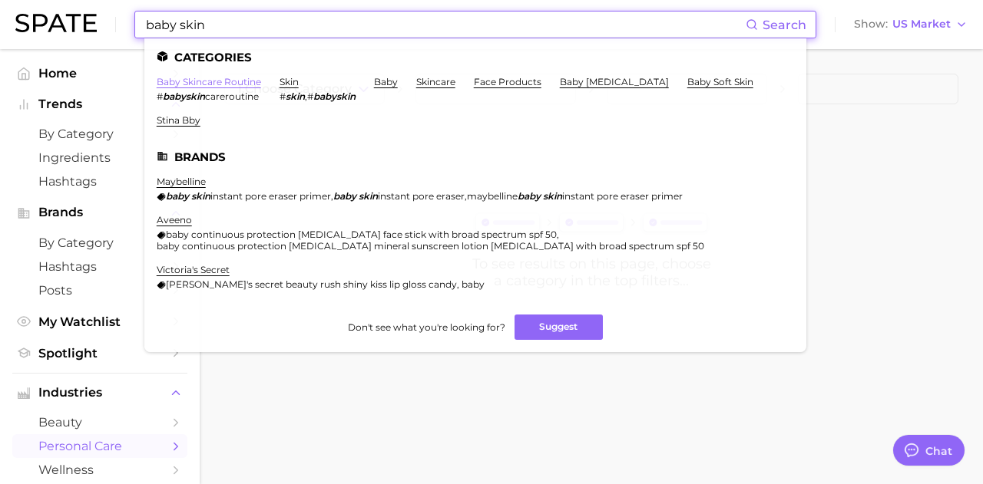
type input "baby skin"
click at [213, 78] on link "baby skincare routine" at bounding box center [209, 82] width 104 height 12
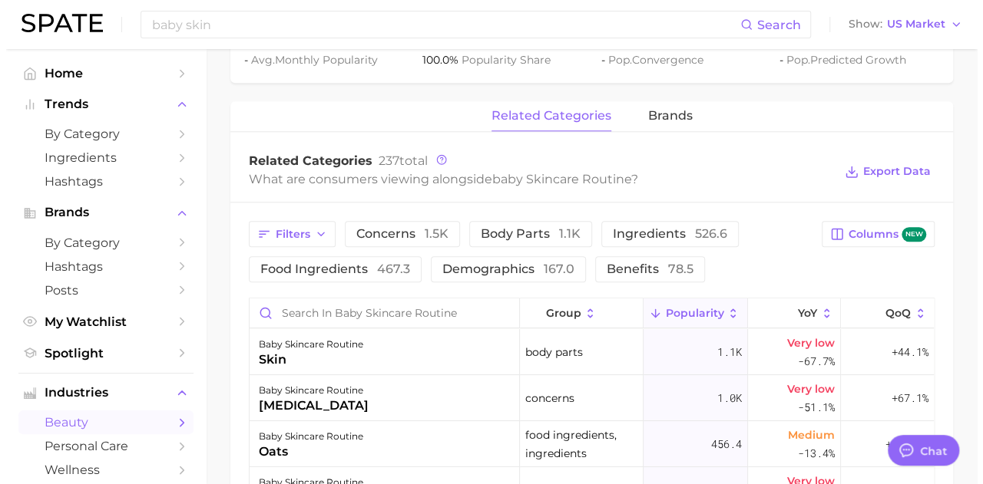
scroll to position [691, 0]
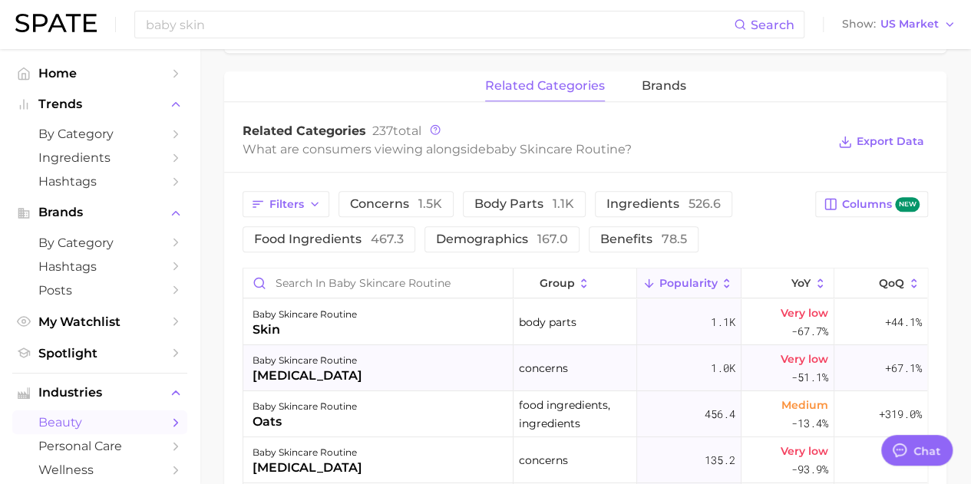
click at [273, 376] on div "[MEDICAL_DATA]" at bounding box center [308, 376] width 110 height 18
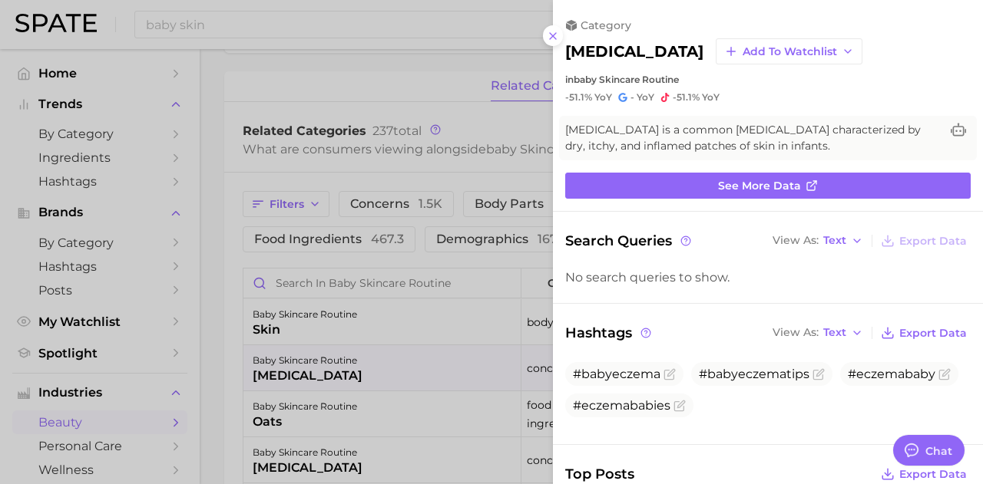
scroll to position [0, 0]
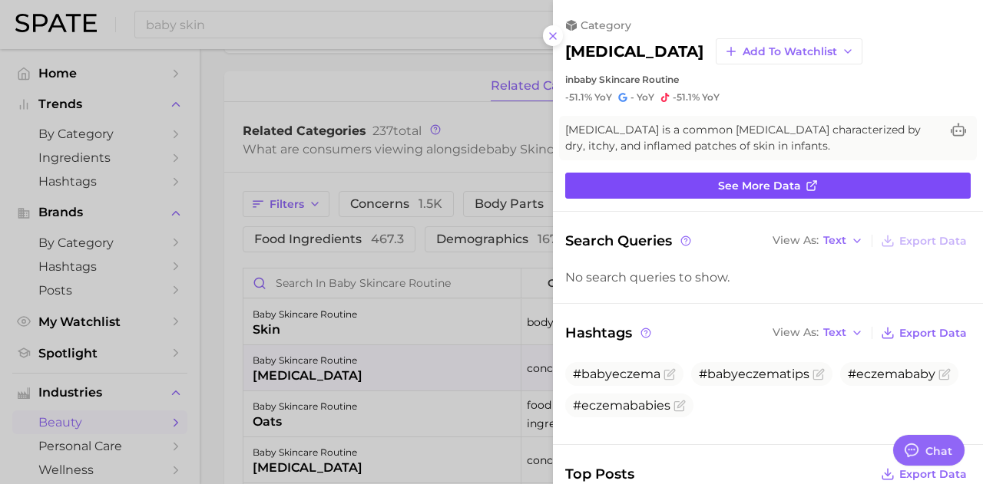
click at [742, 185] on span "See more data" at bounding box center [759, 186] width 83 height 13
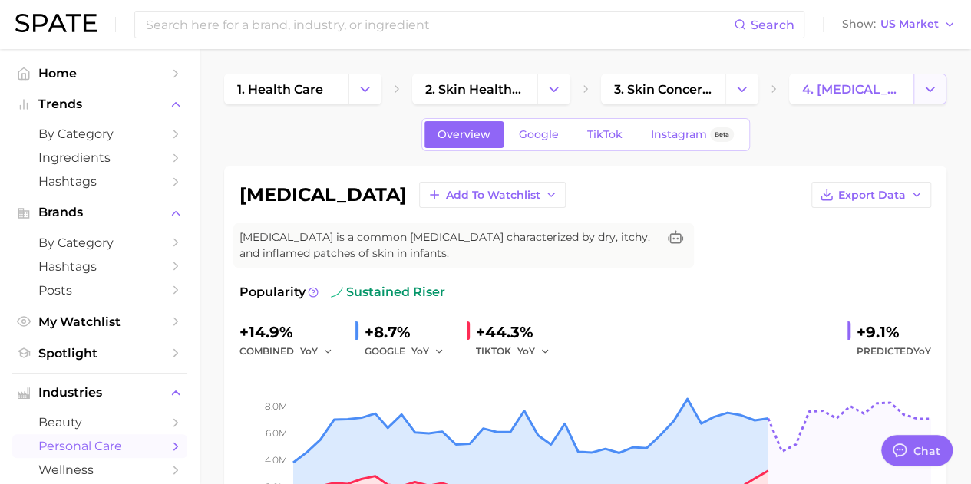
click at [924, 95] on icon "Change Category" at bounding box center [930, 89] width 16 height 16
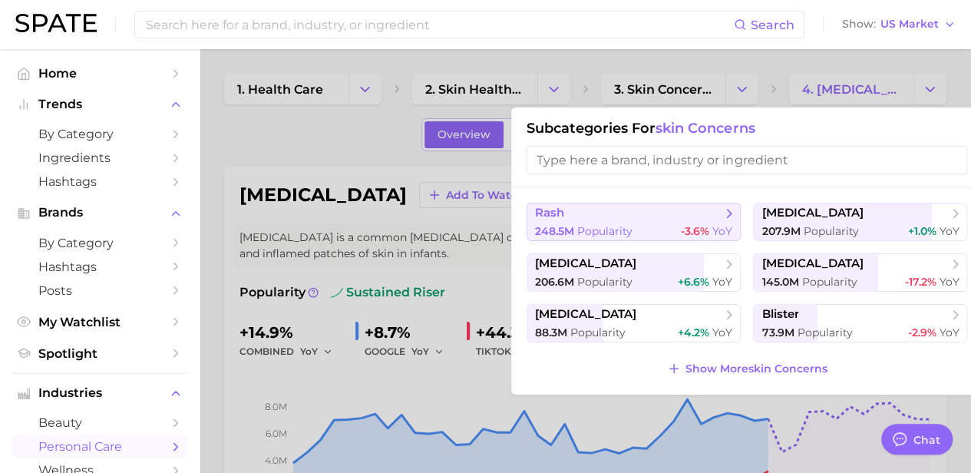
click at [573, 215] on span "rash" at bounding box center [628, 213] width 187 height 15
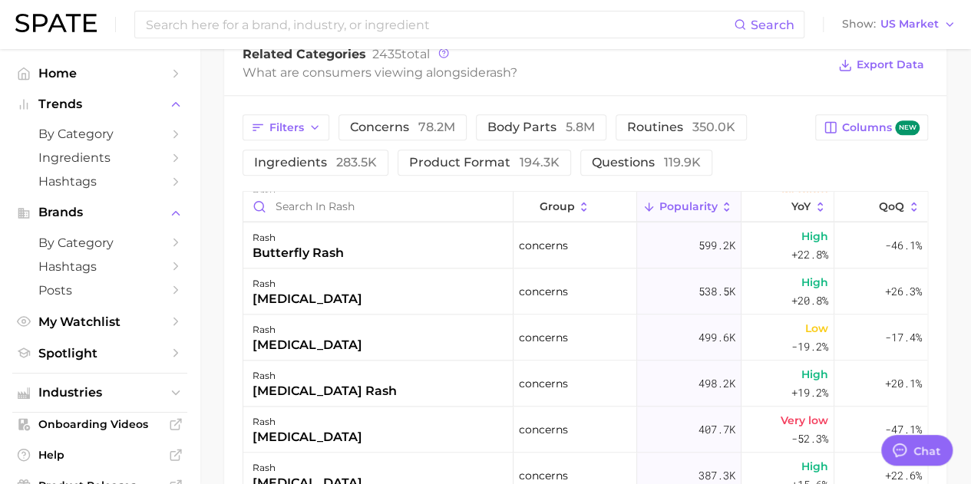
scroll to position [1382, 0]
